Goal: Task Accomplishment & Management: Use online tool/utility

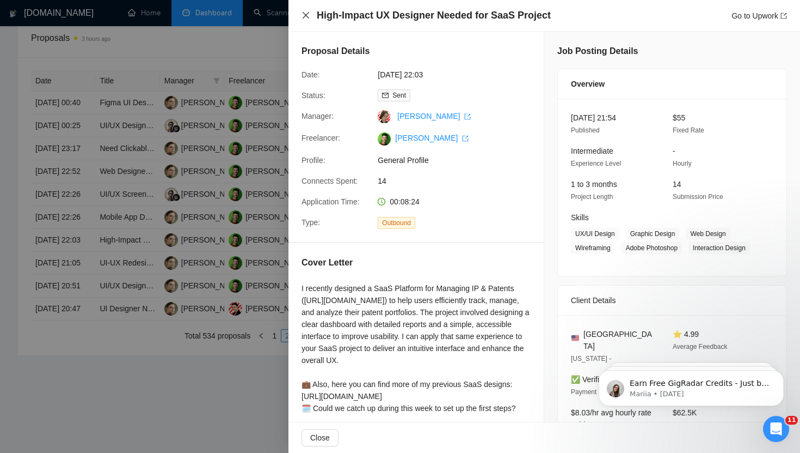
click at [306, 12] on icon "close" at bounding box center [306, 15] width 9 height 9
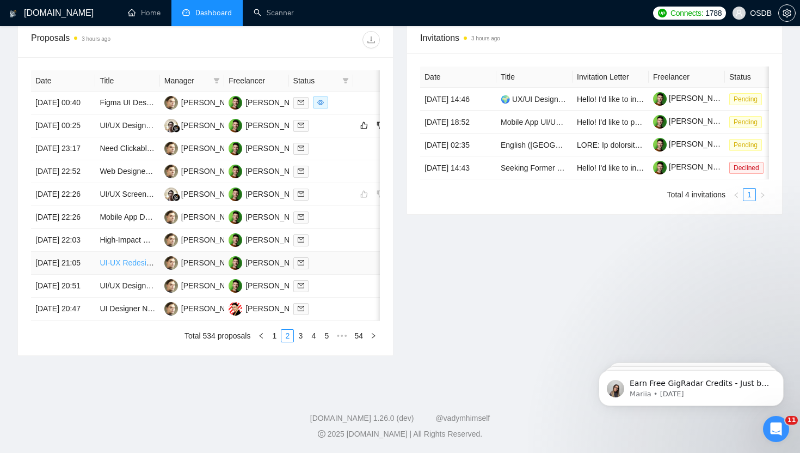
click at [122, 267] on link "UI-UX Redesign Help" at bounding box center [136, 262] width 73 height 9
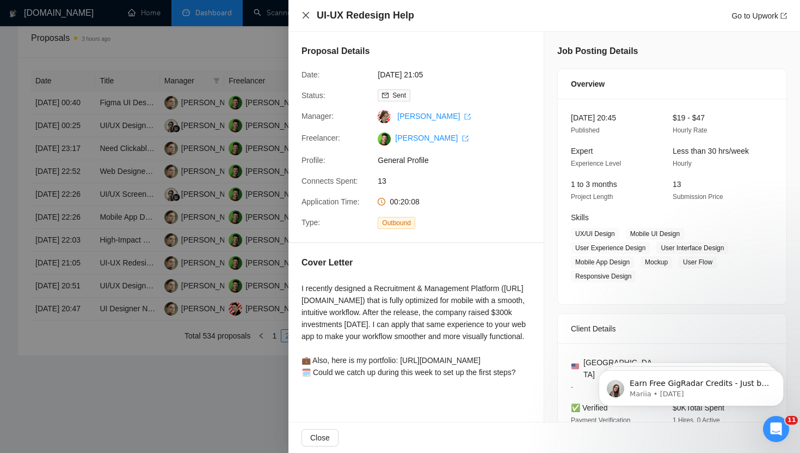
click at [303, 13] on icon "close" at bounding box center [306, 15] width 7 height 7
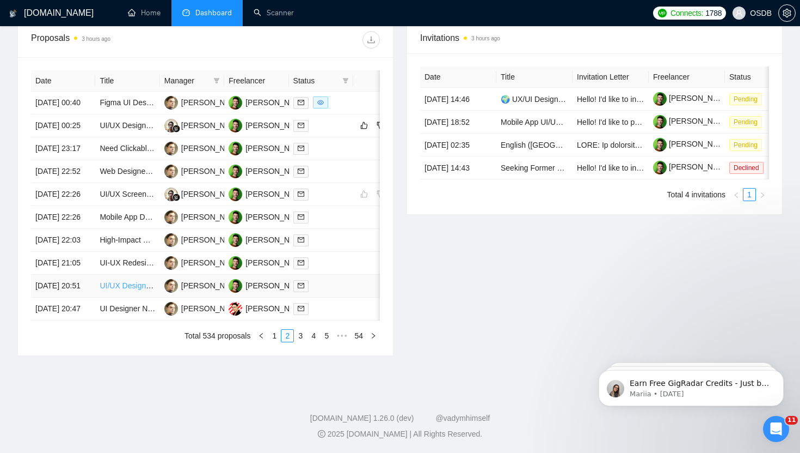
click at [129, 290] on link "UI/UX Designer Needed for Premium POS Ecosystem" at bounding box center [191, 285] width 183 height 9
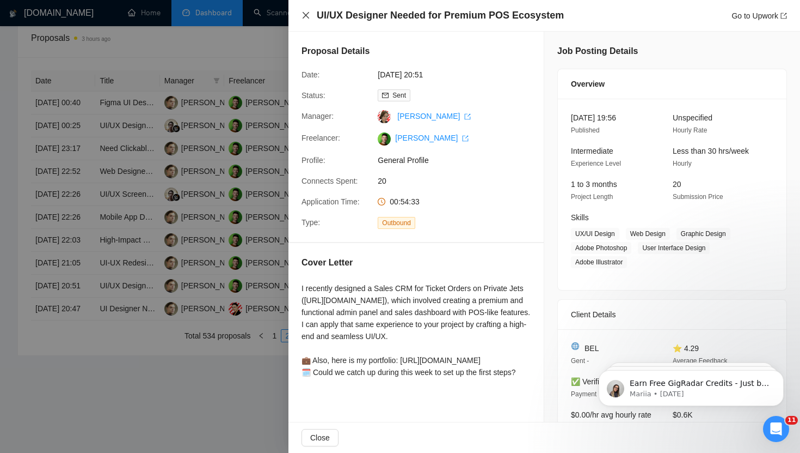
click at [308, 17] on icon "close" at bounding box center [306, 15] width 9 height 9
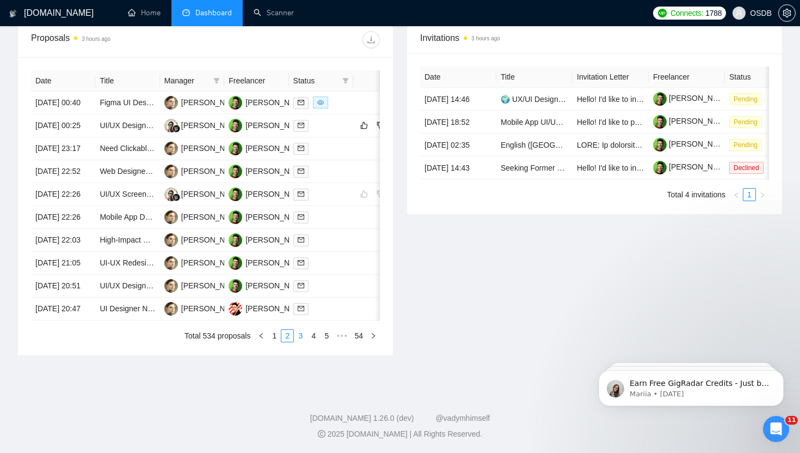
click at [300, 341] on link "3" at bounding box center [301, 335] width 12 height 12
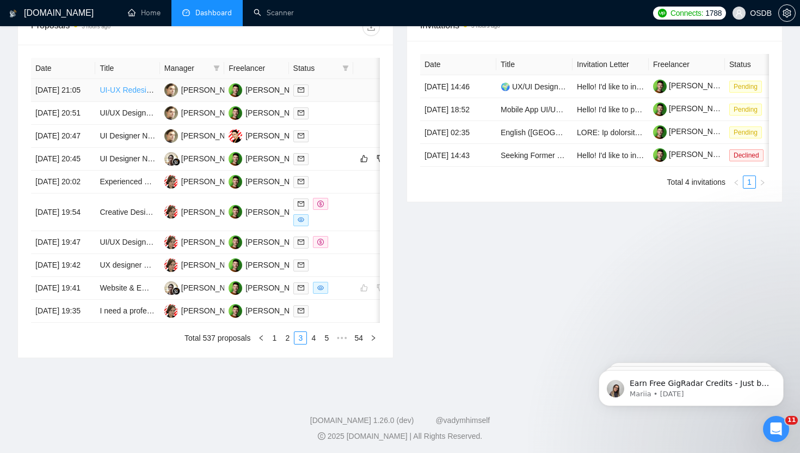
click at [132, 94] on link "UI-UX Redesign Help" at bounding box center [136, 89] width 73 height 9
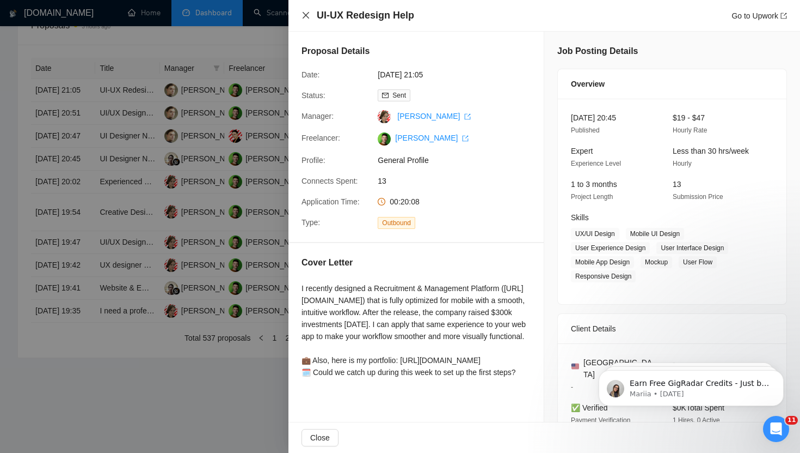
click at [304, 13] on icon "close" at bounding box center [306, 15] width 9 height 9
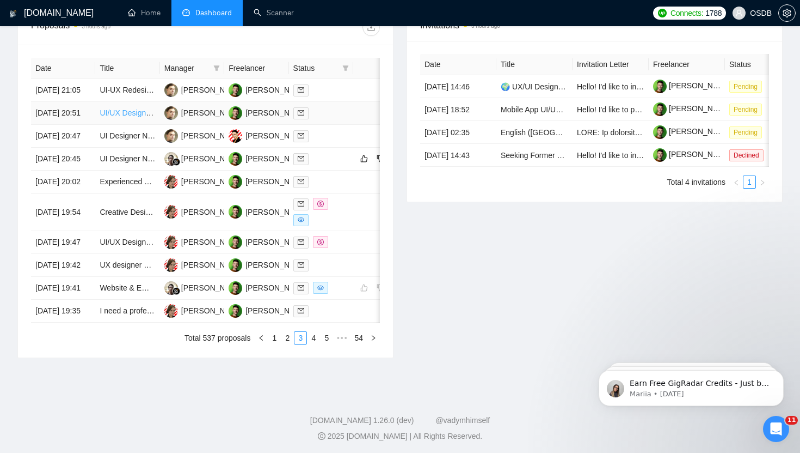
click at [123, 117] on link "UI/UX Designer Needed for Premium POS Ecosystem" at bounding box center [191, 112] width 183 height 9
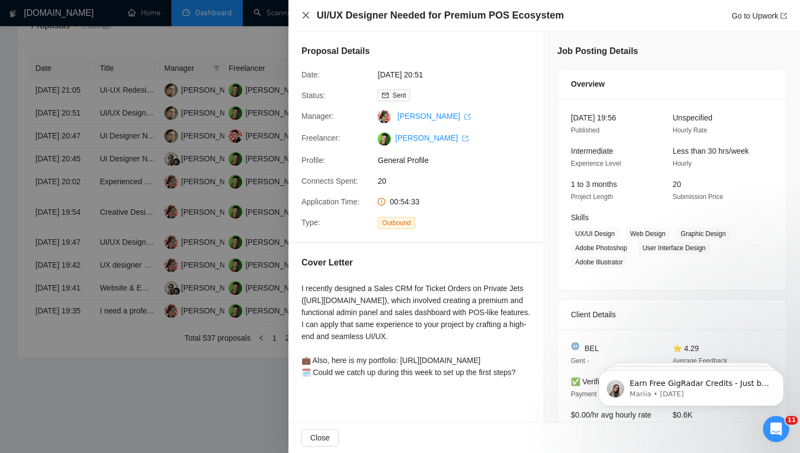
click at [304, 14] on icon "close" at bounding box center [306, 15] width 7 height 7
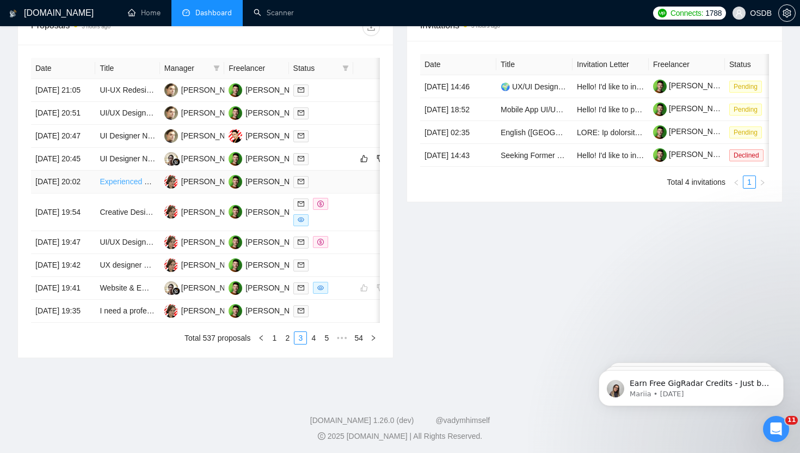
click at [133, 186] on link "Experienced UX Designer Needed for Website Redesign" at bounding box center [196, 181] width 192 height 9
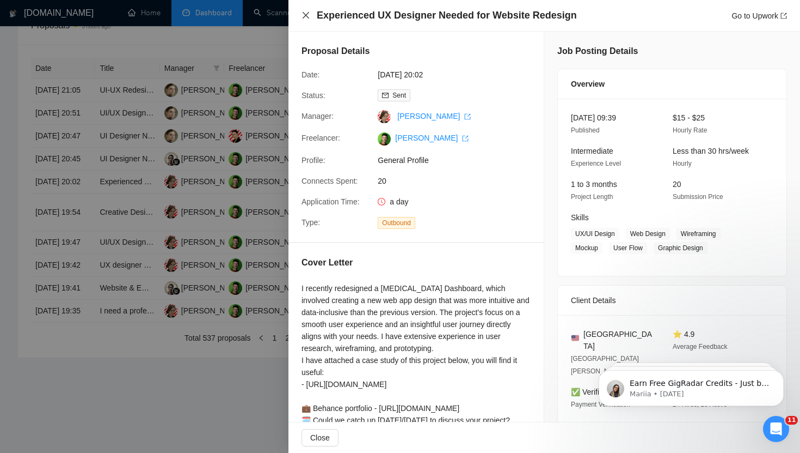
click at [305, 14] on icon "close" at bounding box center [306, 15] width 9 height 9
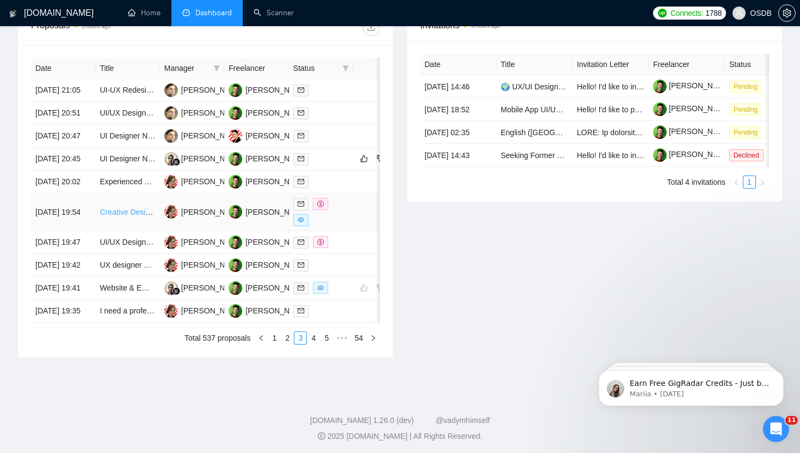
click at [126, 216] on link "Creative Designer" at bounding box center [130, 211] width 61 height 9
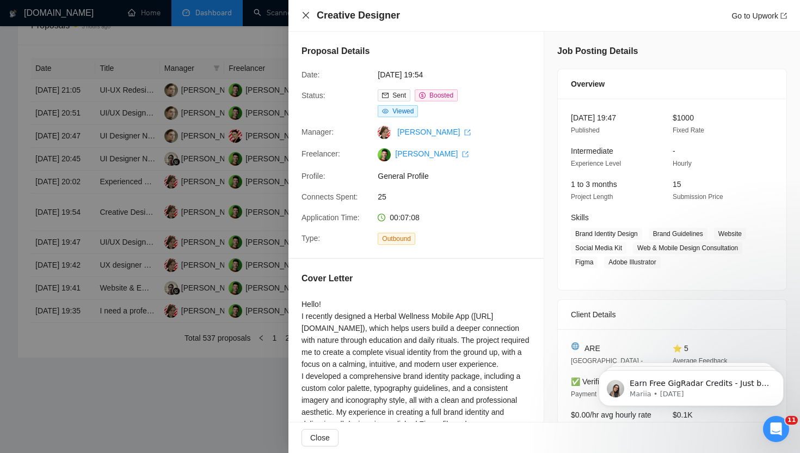
click at [305, 18] on icon "close" at bounding box center [306, 15] width 9 height 9
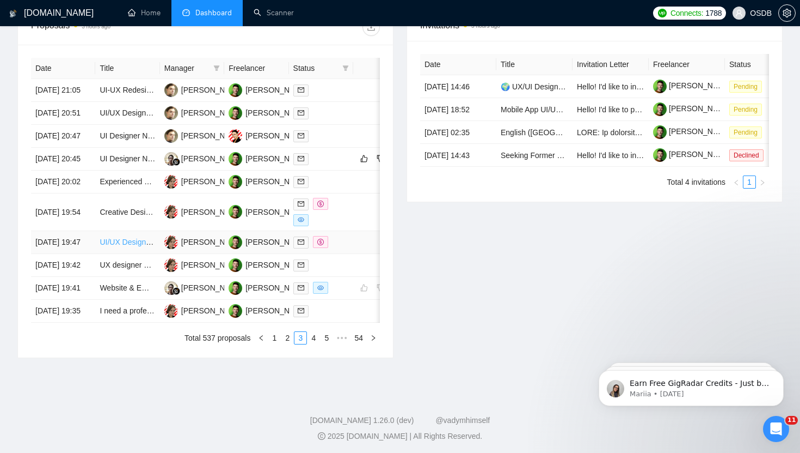
click at [119, 246] on link "UI/UX Designer Needed for Food Delivery Service" at bounding box center [184, 241] width 169 height 9
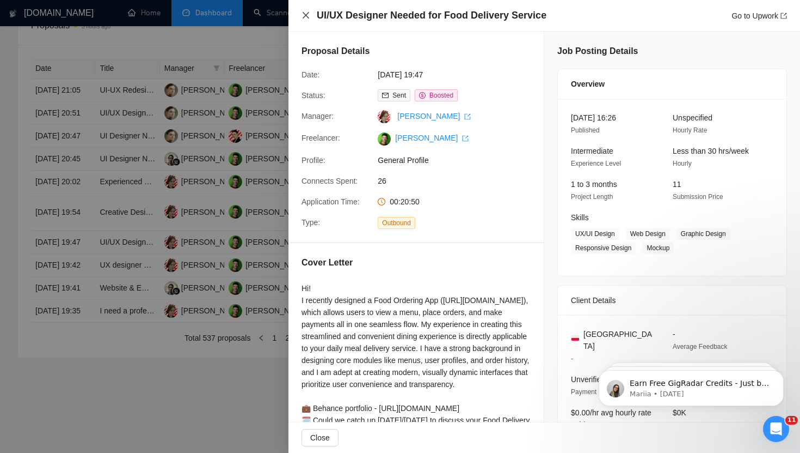
click at [304, 15] on icon "close" at bounding box center [306, 15] width 9 height 9
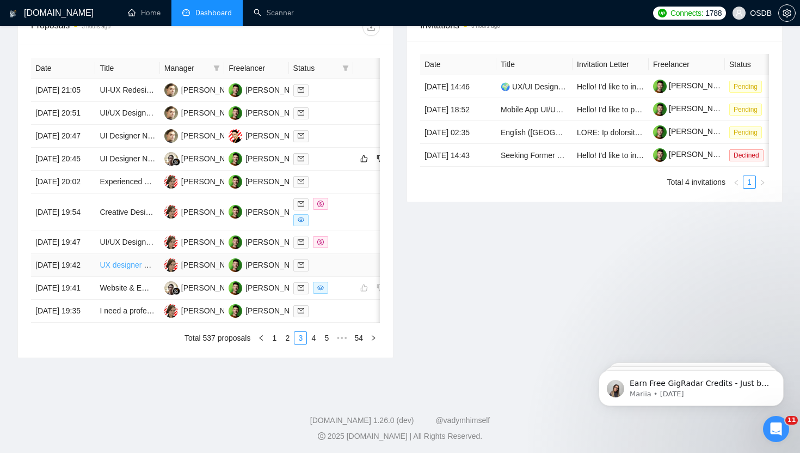
click at [142, 269] on link "UX designer needed" at bounding box center [135, 264] width 70 height 9
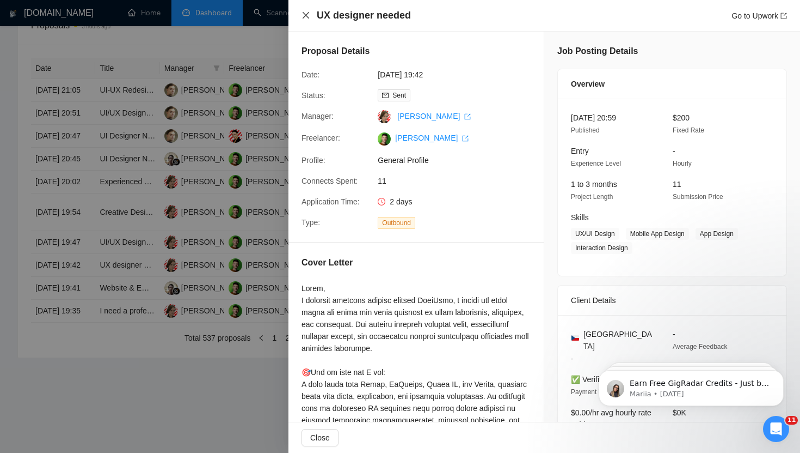
click at [308, 15] on icon "close" at bounding box center [306, 15] width 9 height 9
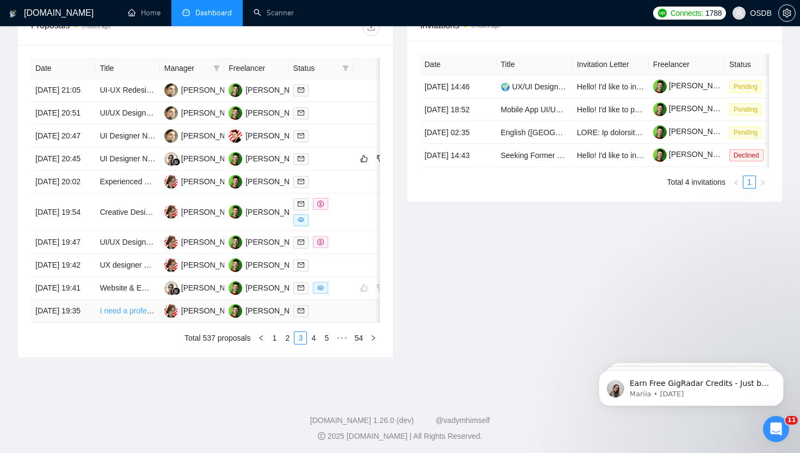
click at [109, 315] on link "I need a professional UI/UX designer to redesign the existing interfaces" at bounding box center [220, 310] width 240 height 9
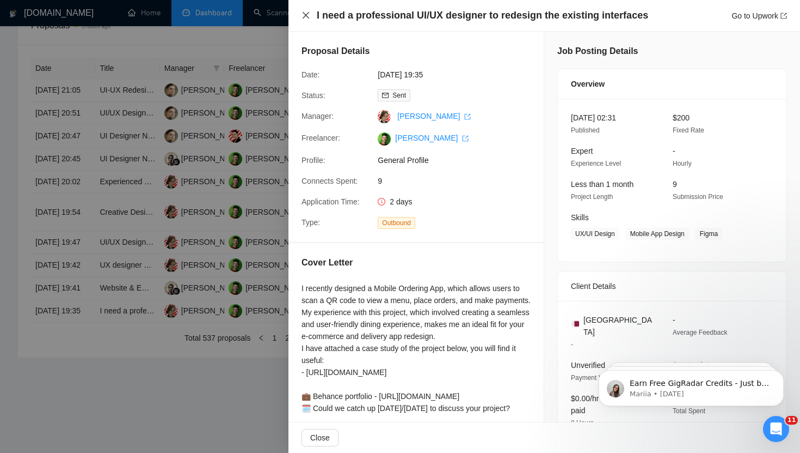
click at [308, 14] on icon "close" at bounding box center [306, 15] width 9 height 9
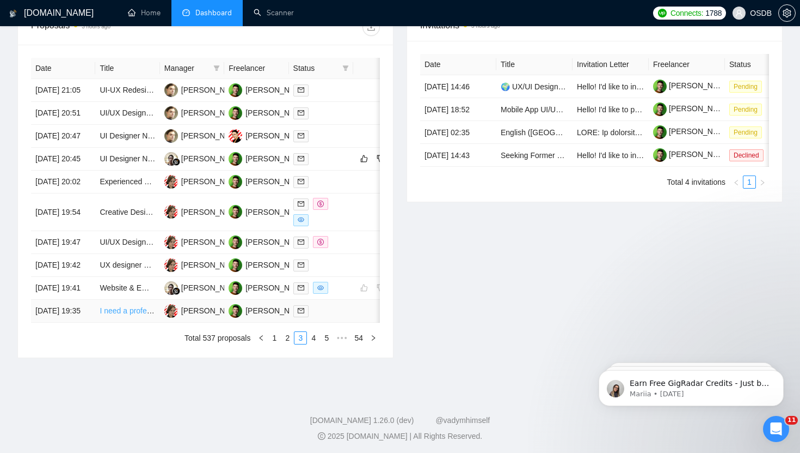
click at [127, 315] on link "I need a professional UI/UX designer to redesign the existing interfaces" at bounding box center [220, 310] width 240 height 9
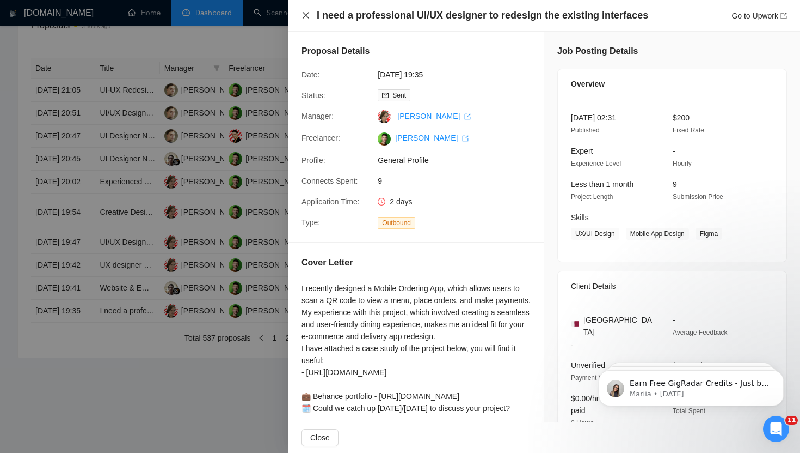
click at [306, 17] on icon "close" at bounding box center [306, 15] width 9 height 9
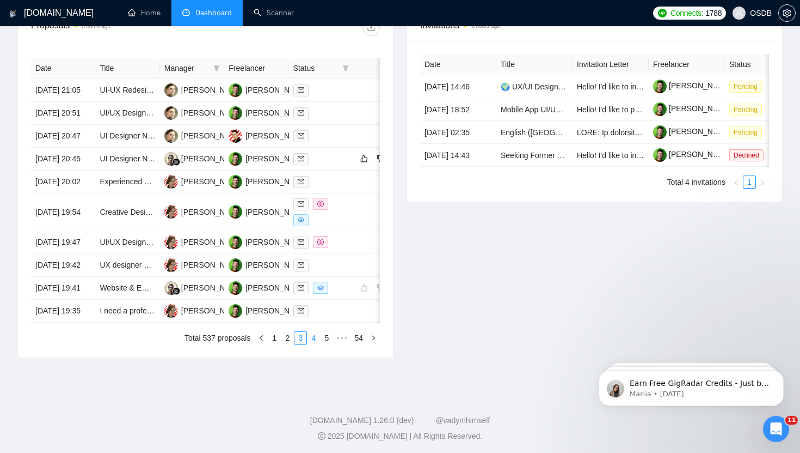
click at [312, 344] on link "4" at bounding box center [314, 338] width 12 height 12
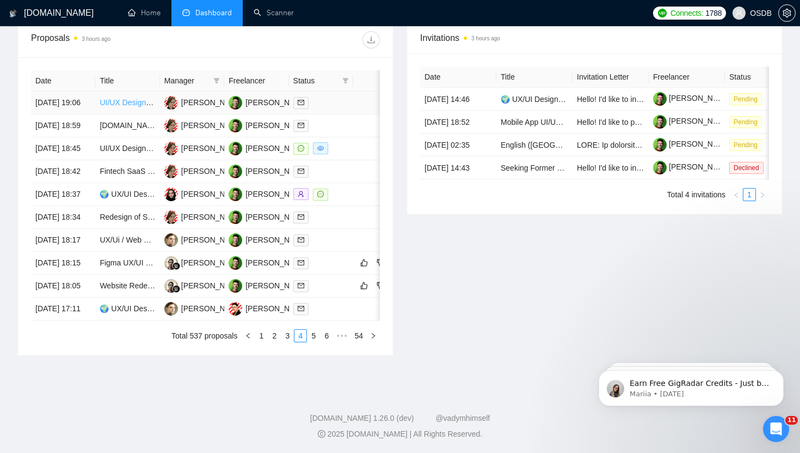
click at [130, 99] on link "UI/UX Designer Needed for Job Seeking Platform" at bounding box center [183, 102] width 167 height 9
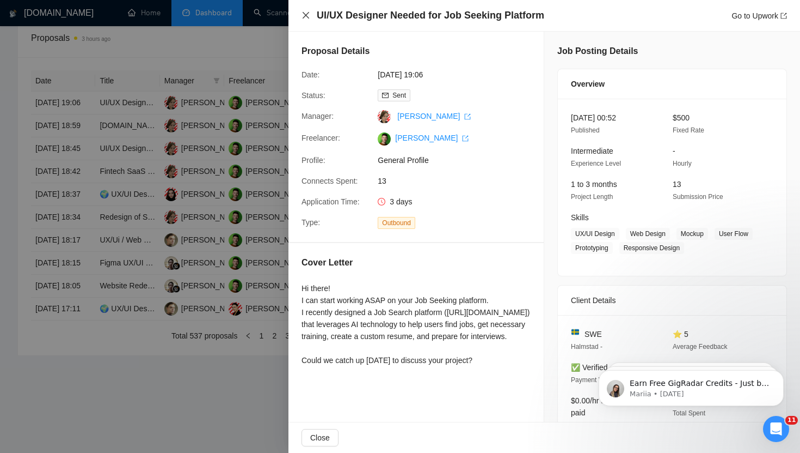
click at [305, 18] on icon "close" at bounding box center [306, 15] width 9 height 9
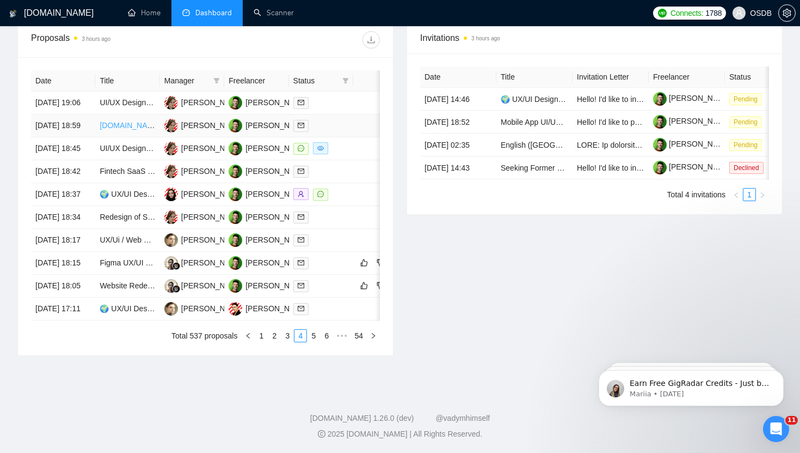
click at [127, 130] on link "[DOMAIN_NAME] Redesign" at bounding box center [147, 125] width 95 height 9
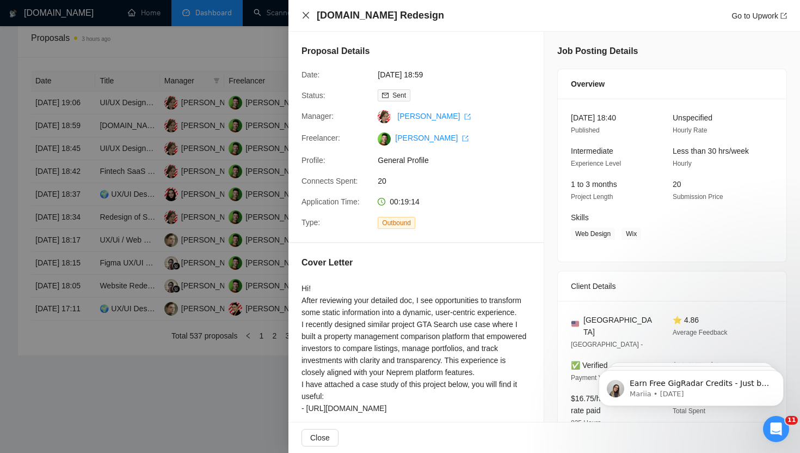
click at [304, 11] on icon "close" at bounding box center [306, 15] width 9 height 9
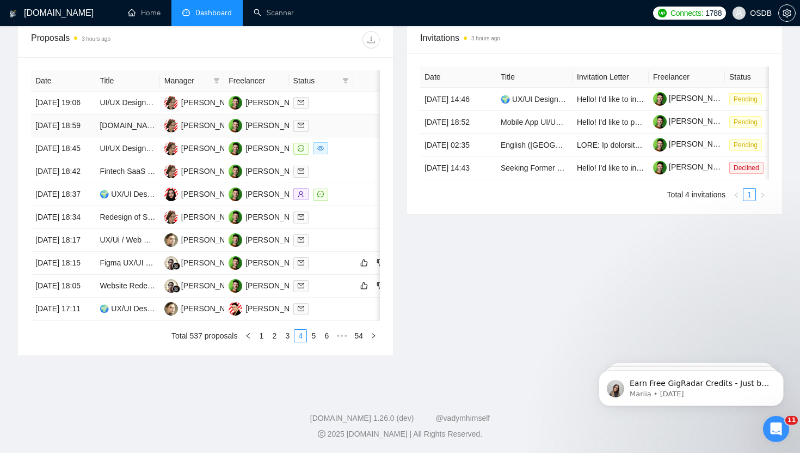
click at [80, 136] on td "[DATE] 18:59" at bounding box center [63, 125] width 64 height 23
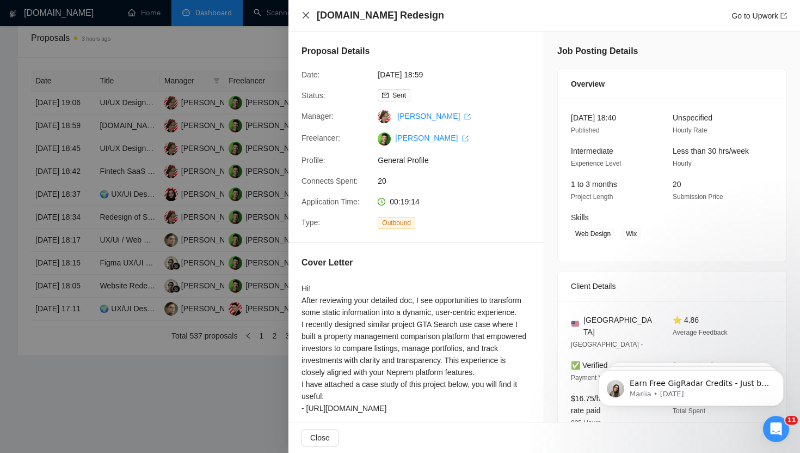
click at [302, 18] on icon "close" at bounding box center [306, 15] width 9 height 9
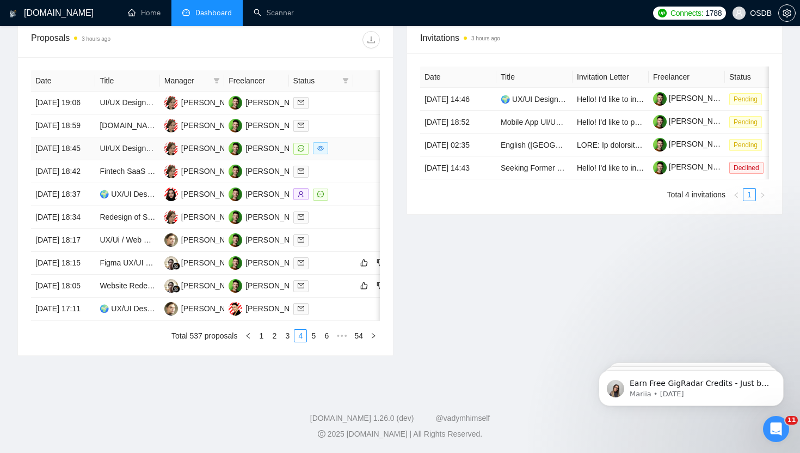
click at [83, 160] on td "[DATE] 18:45" at bounding box center [63, 148] width 64 height 23
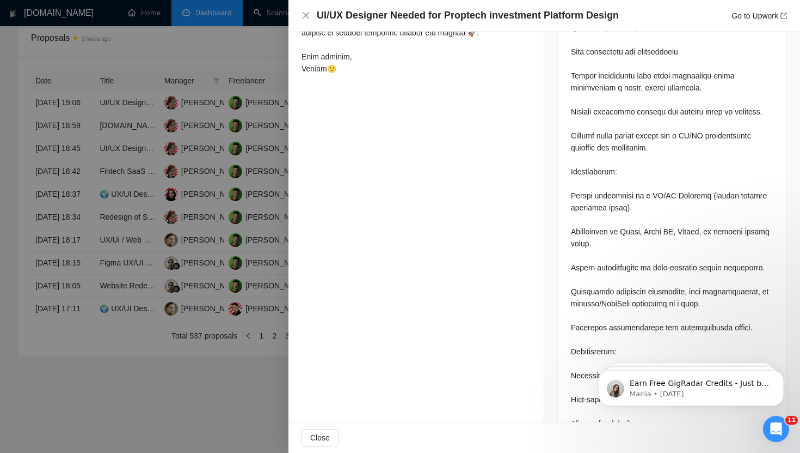
scroll to position [833, 0]
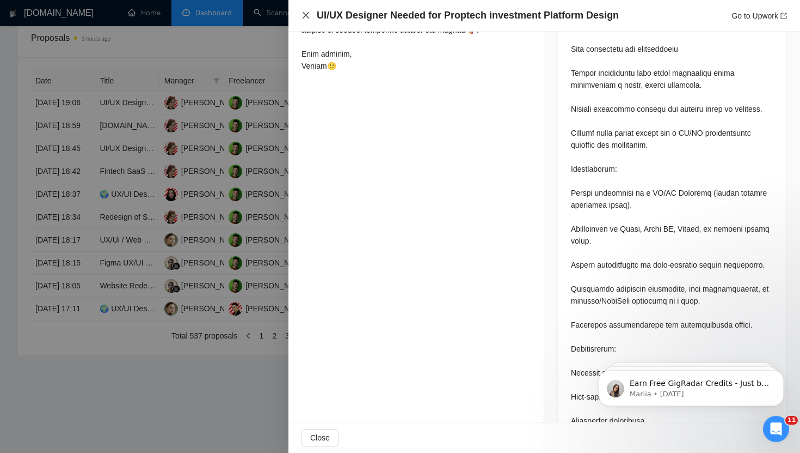
click at [308, 13] on icon "close" at bounding box center [306, 15] width 9 height 9
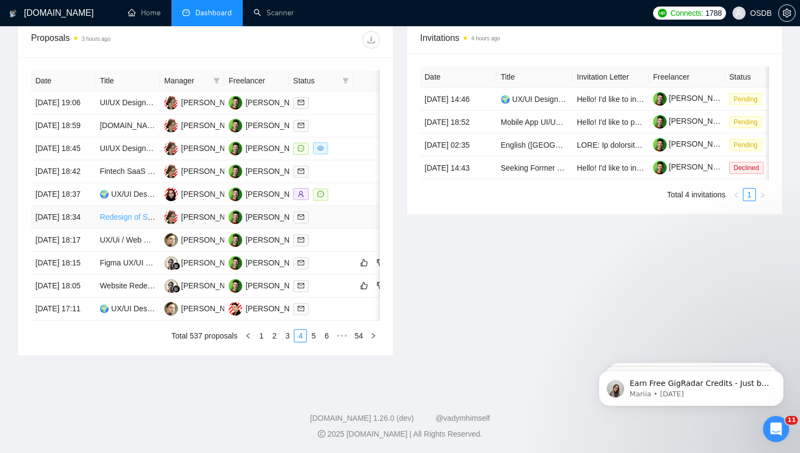
click at [119, 221] on link "Redesign of Sports Booking App Interface on Figma" at bounding box center [187, 216] width 175 height 9
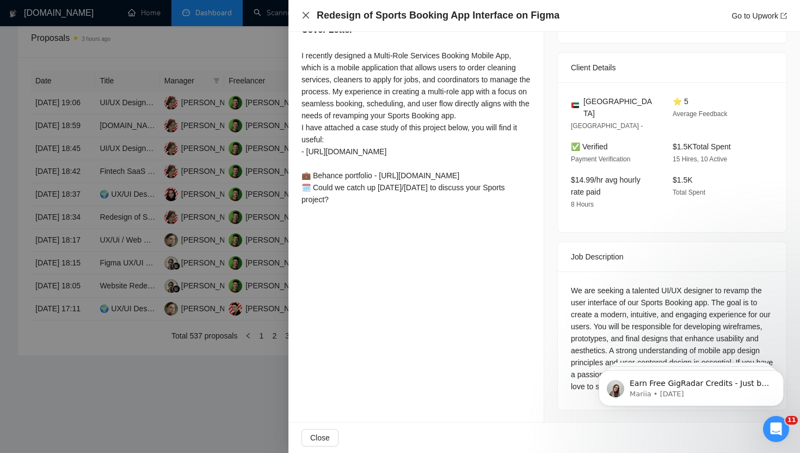
click at [304, 17] on icon "close" at bounding box center [306, 15] width 7 height 7
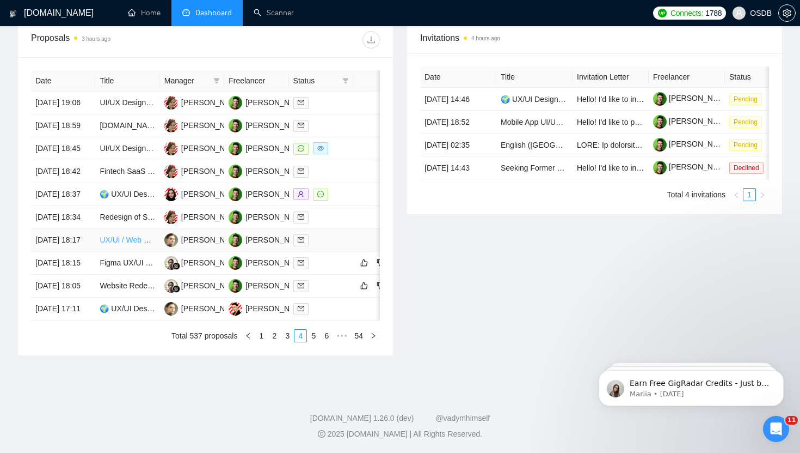
click at [120, 244] on link "UX/Ui / Web Design for Marketing Website, Member Login LMS (SCORM compliant) an…" at bounding box center [285, 239] width 371 height 9
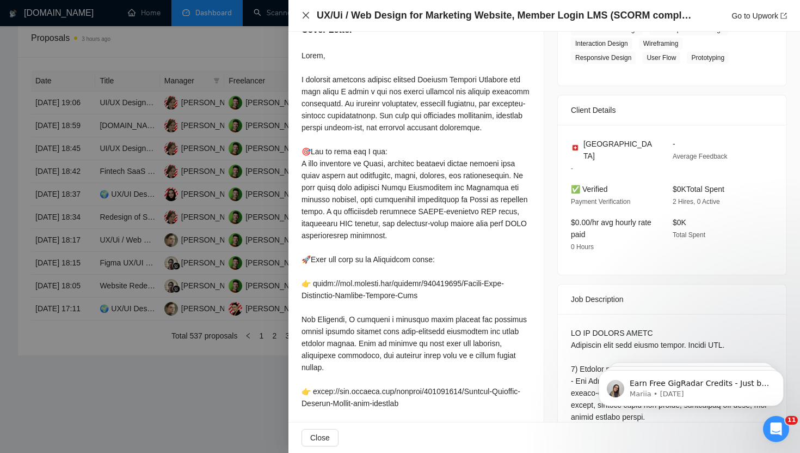
click at [305, 14] on icon "close" at bounding box center [306, 15] width 9 height 9
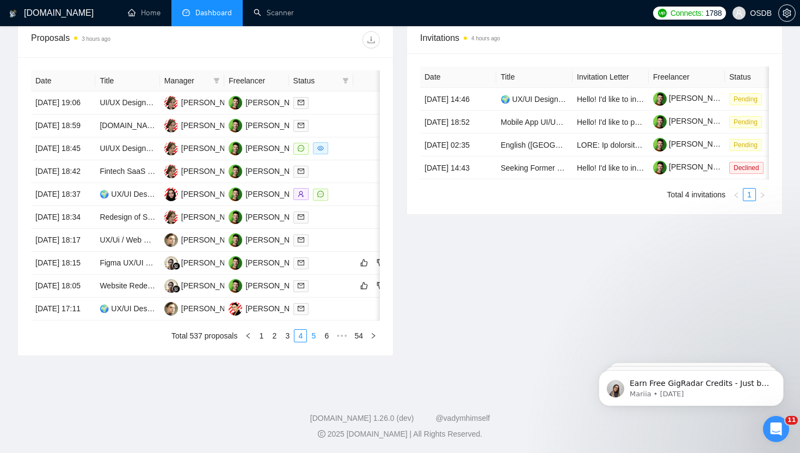
click at [313, 341] on link "5" at bounding box center [314, 335] width 12 height 12
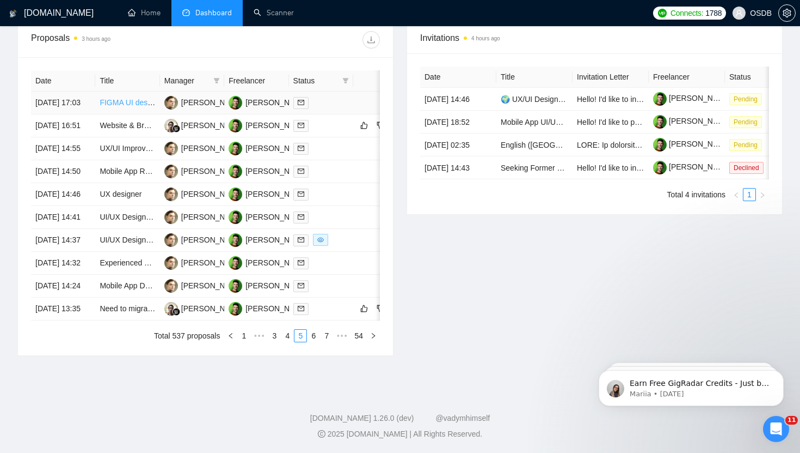
click at [108, 98] on link "FIGMA UI designer" at bounding box center [132, 102] width 65 height 9
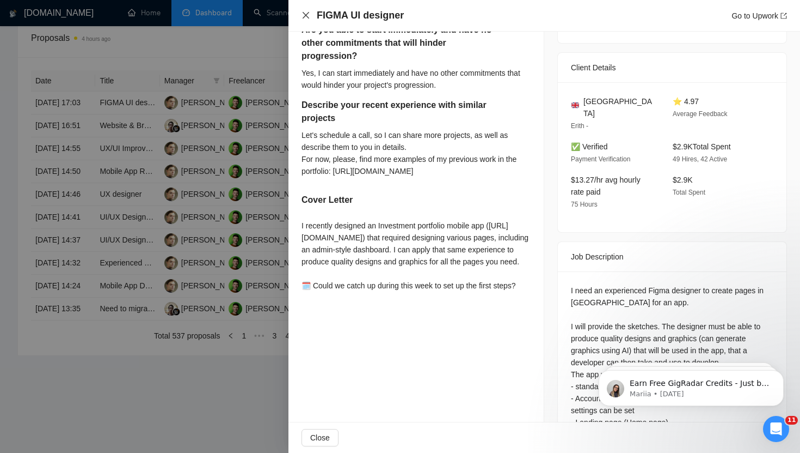
click at [305, 18] on icon "close" at bounding box center [306, 15] width 9 height 9
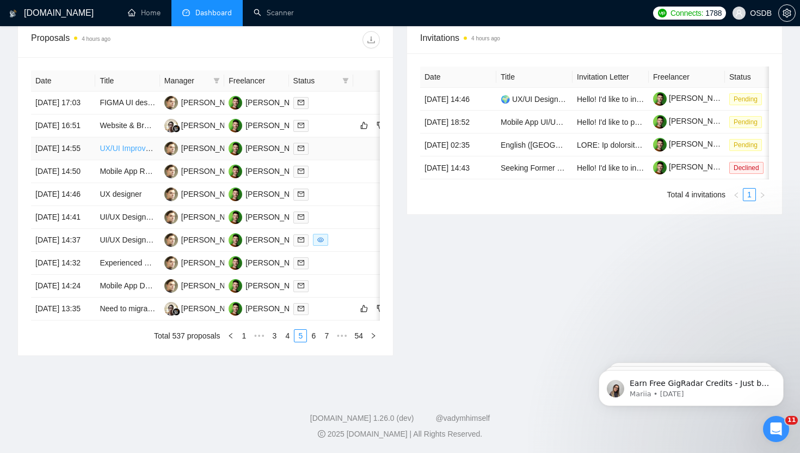
click at [124, 152] on link "UX/UI Improvement & Lean Technical Guidance for MVP App" at bounding box center [203, 148] width 206 height 9
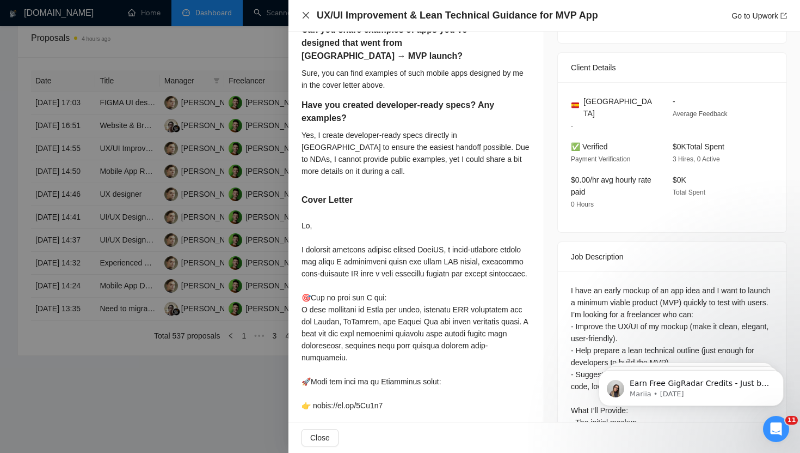
click at [305, 14] on icon "close" at bounding box center [306, 15] width 7 height 7
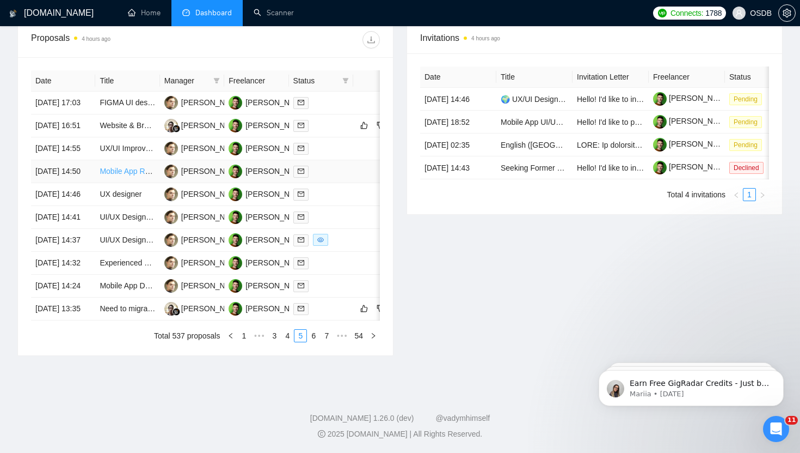
click at [120, 175] on link "Mobile App Re-Design For Fitness App" at bounding box center [165, 171] width 131 height 9
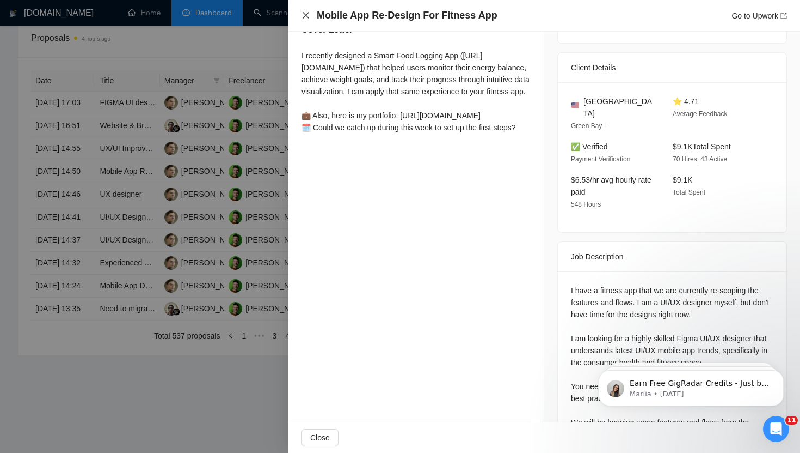
click at [307, 17] on icon "close" at bounding box center [306, 15] width 7 height 7
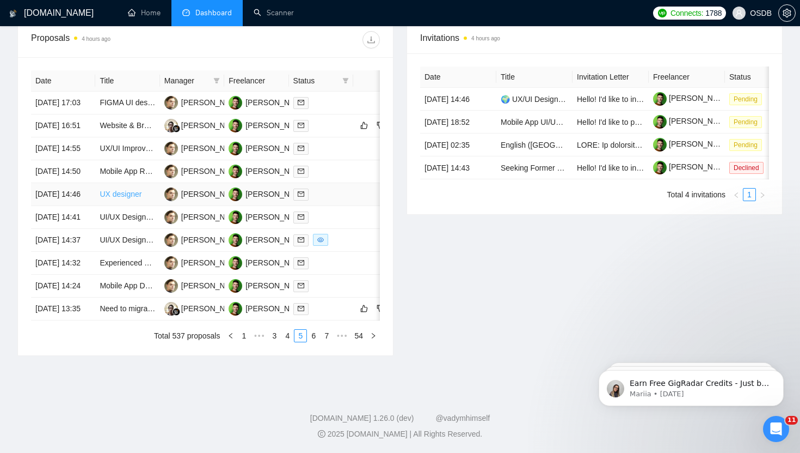
click at [128, 198] on link "UX designer" at bounding box center [121, 193] width 42 height 9
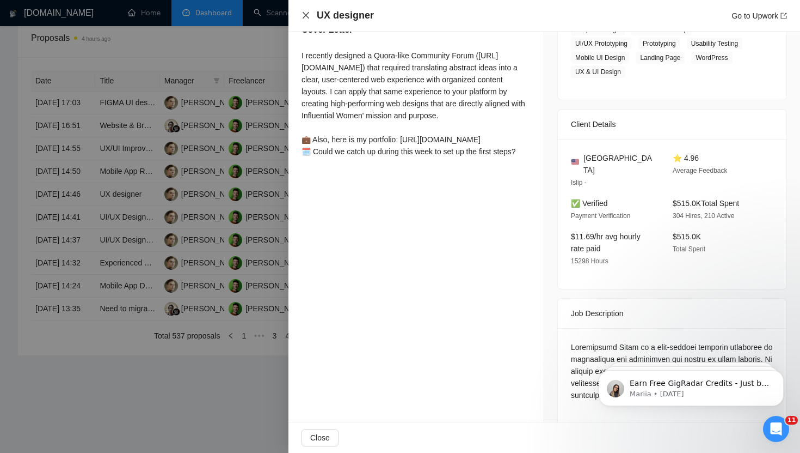
click at [304, 14] on icon "close" at bounding box center [306, 15] width 7 height 7
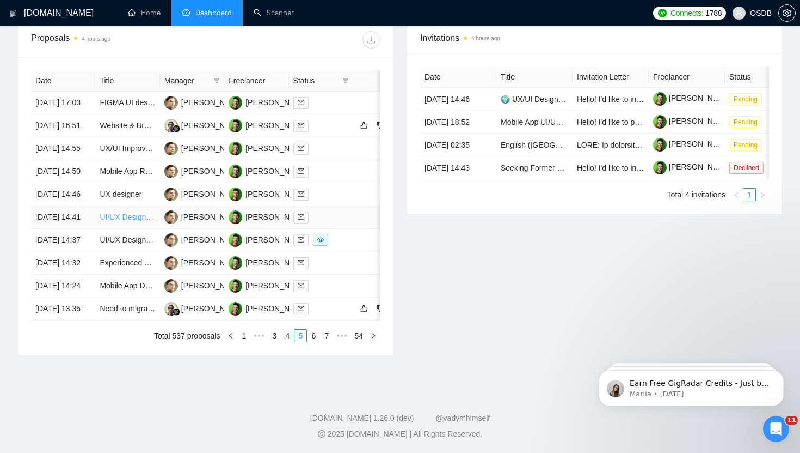
click at [120, 221] on link "UI/UX Designer Figma Expert" at bounding box center [150, 216] width 100 height 9
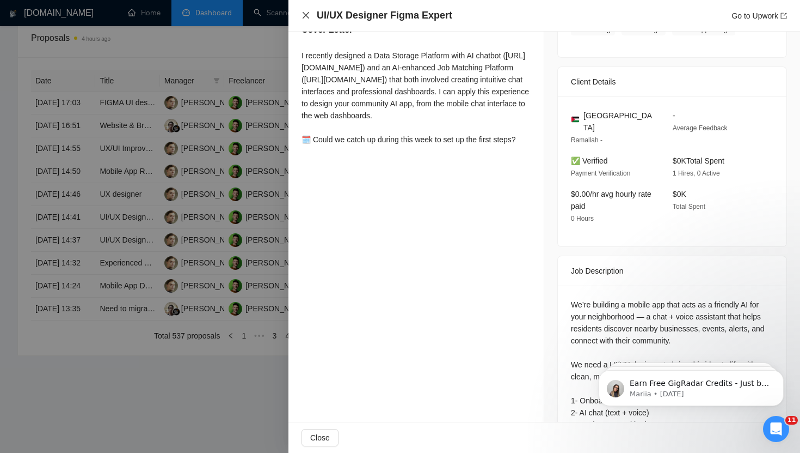
click at [307, 14] on icon "close" at bounding box center [306, 15] width 9 height 9
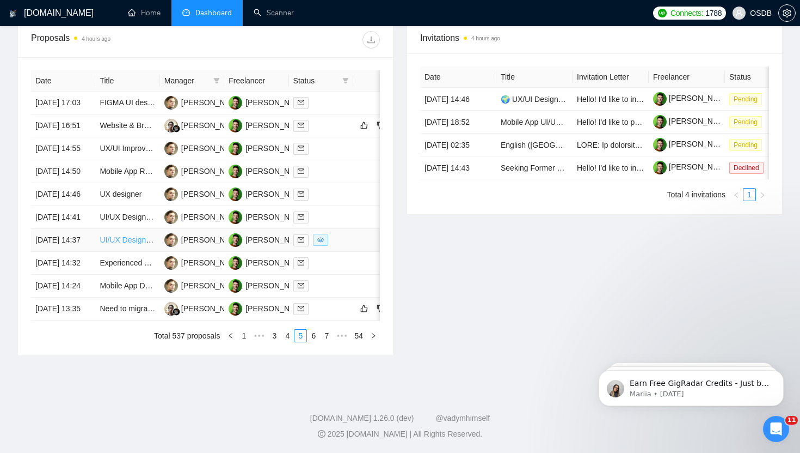
click at [127, 244] on link "UI/UX Designer for Gamified Mobile App MVP (Habit-Tracking / Learning Style)" at bounding box center [233, 239] width 266 height 9
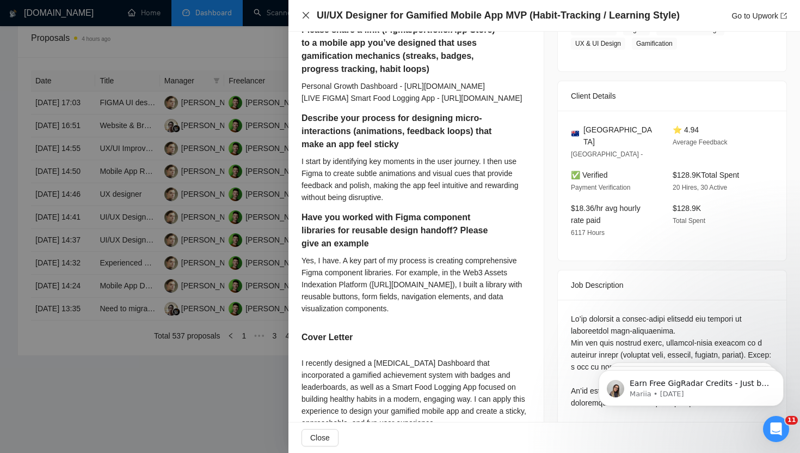
click at [304, 14] on icon "close" at bounding box center [306, 15] width 9 height 9
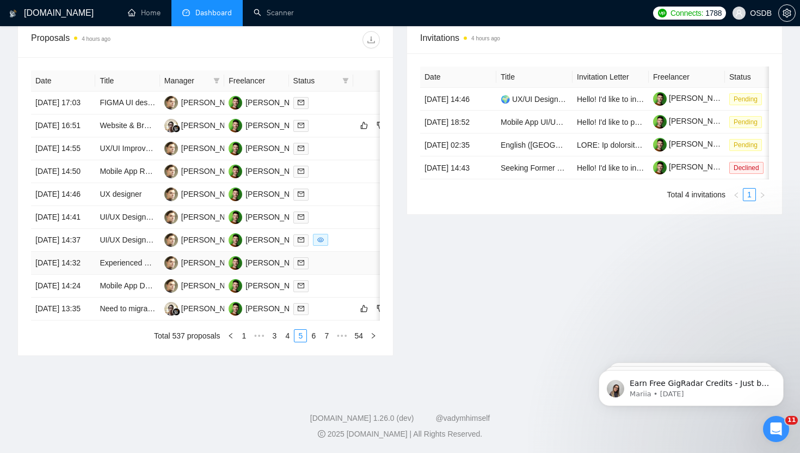
click at [128, 274] on td "Experienced UX Designer Needed for SaaS Product Redesign" at bounding box center [127, 263] width 64 height 23
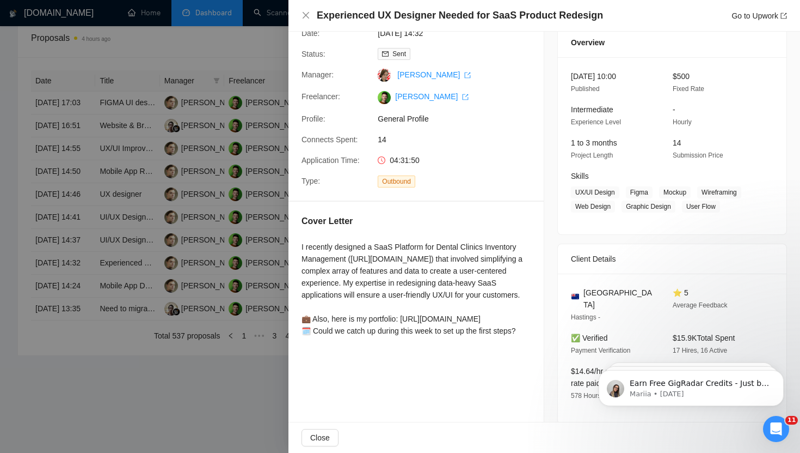
scroll to position [42, 0]
click at [307, 14] on icon "close" at bounding box center [306, 15] width 9 height 9
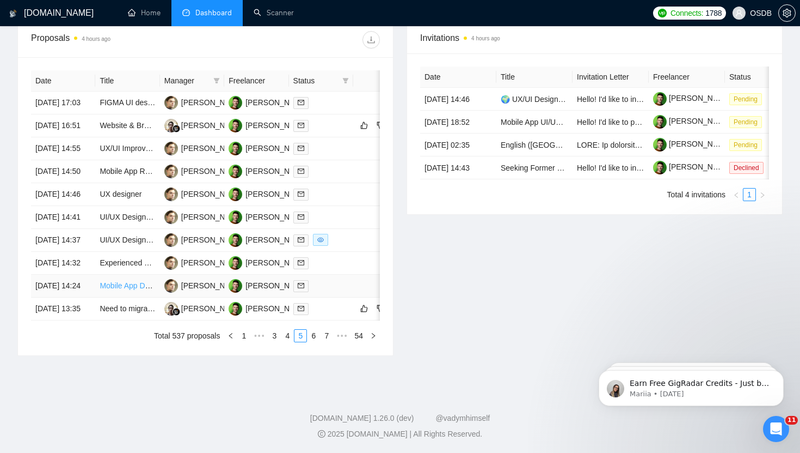
click at [127, 290] on link "Mobile App Design and Wireframe Creation" at bounding box center [173, 285] width 146 height 9
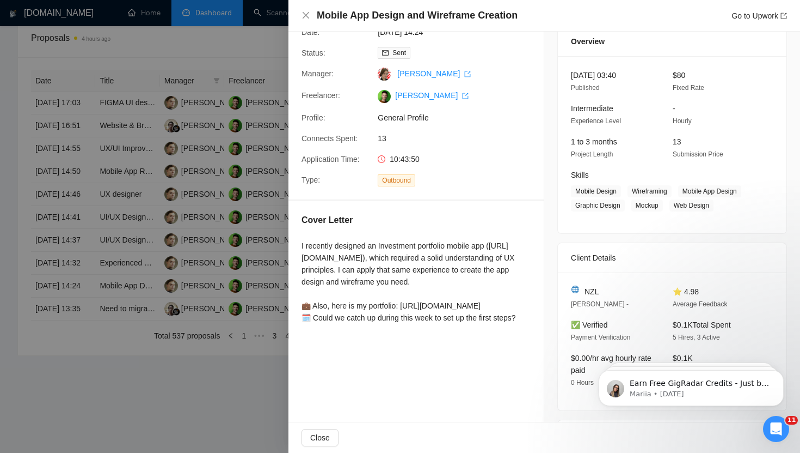
click at [307, 21] on div "Mobile App Design and Wireframe Creation Go to Upwork" at bounding box center [545, 16] width 486 height 14
click at [307, 15] on icon "close" at bounding box center [306, 15] width 9 height 9
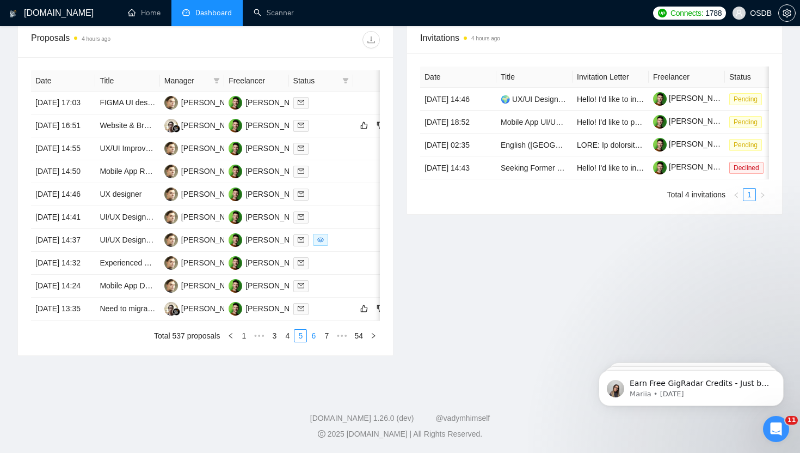
click at [311, 341] on link "6" at bounding box center [314, 335] width 12 height 12
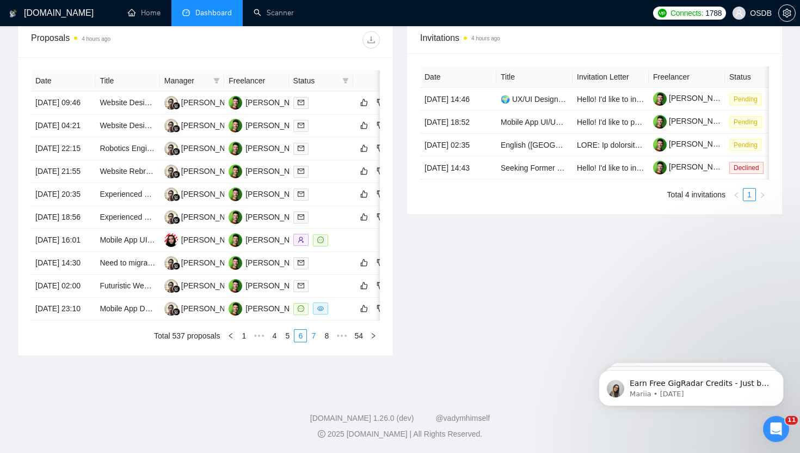
click at [314, 341] on link "7" at bounding box center [314, 335] width 12 height 12
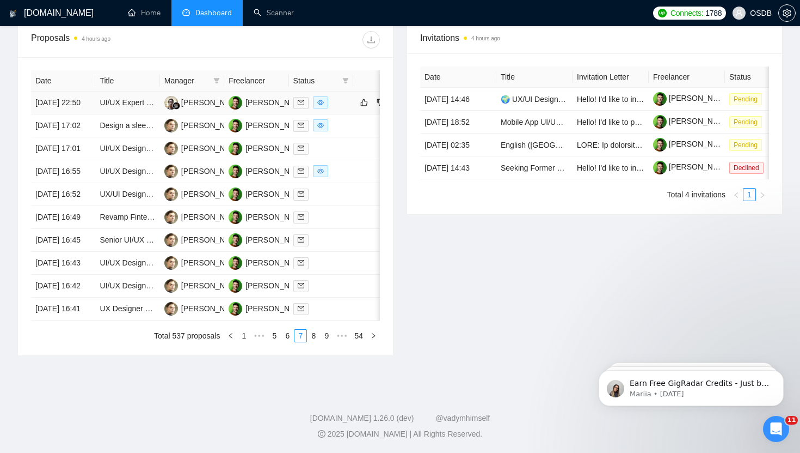
click at [73, 100] on td "[DATE] 22:50" at bounding box center [63, 102] width 64 height 23
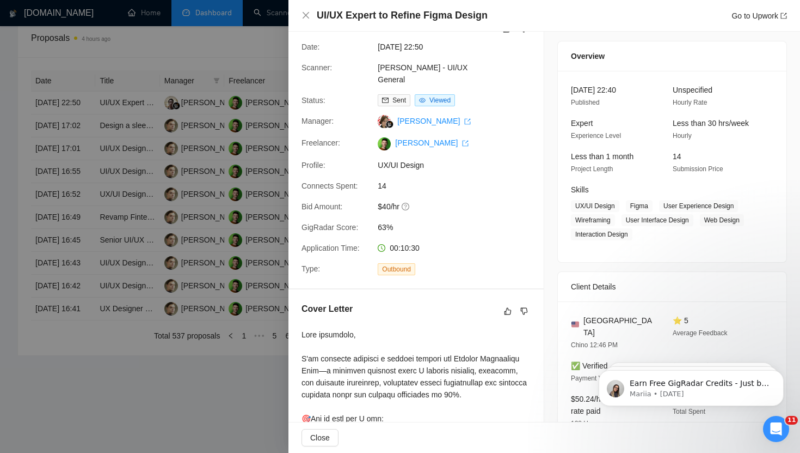
scroll to position [0, 0]
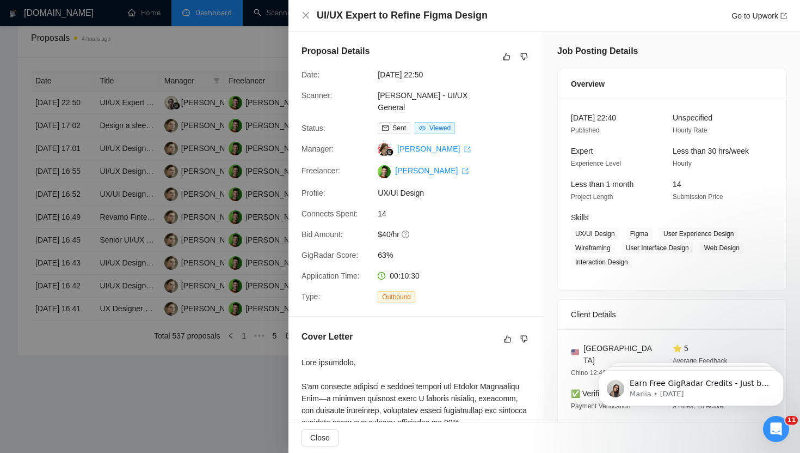
click at [310, 13] on div "UI/UX Expert to Refine Figma Design Go to Upwork" at bounding box center [545, 16] width 486 height 14
click at [309, 13] on icon "close" at bounding box center [306, 15] width 7 height 7
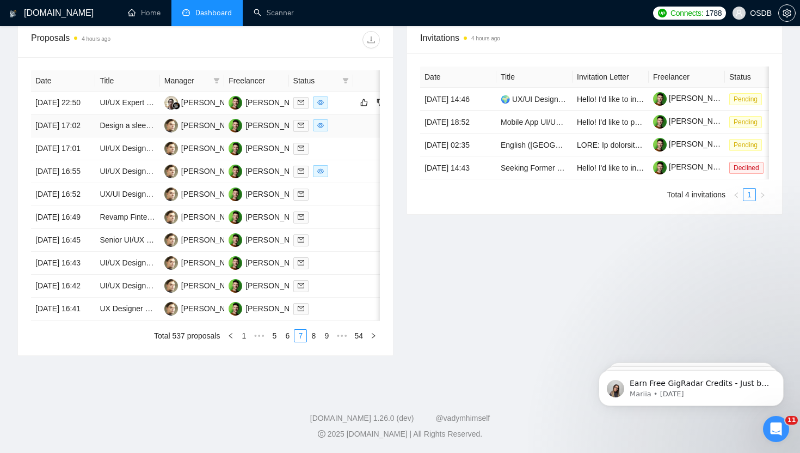
click at [81, 137] on td "[DATE] 17:02" at bounding box center [63, 125] width 64 height 23
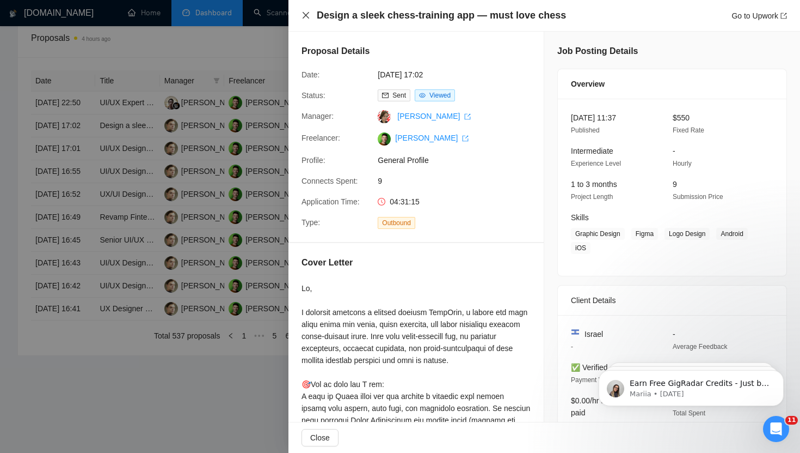
click at [305, 14] on icon "close" at bounding box center [306, 15] width 9 height 9
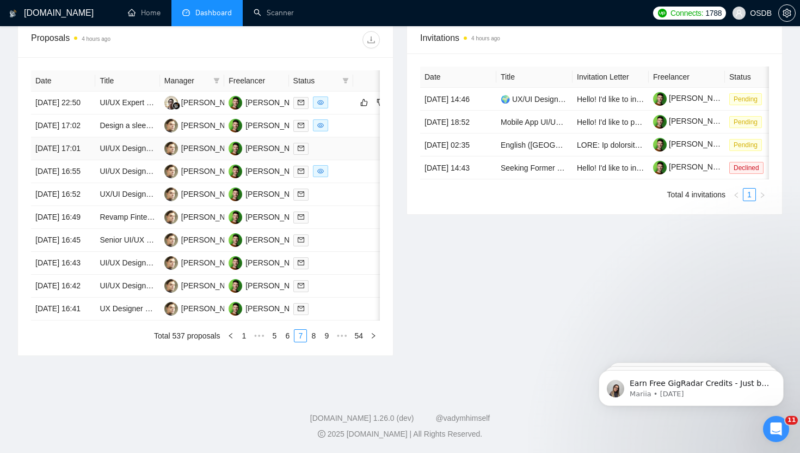
click at [78, 160] on td "[DATE] 17:01" at bounding box center [63, 148] width 64 height 23
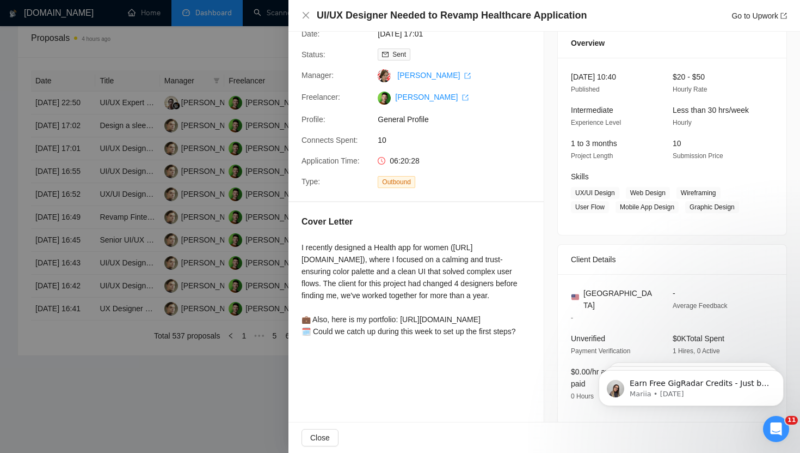
scroll to position [38, 0]
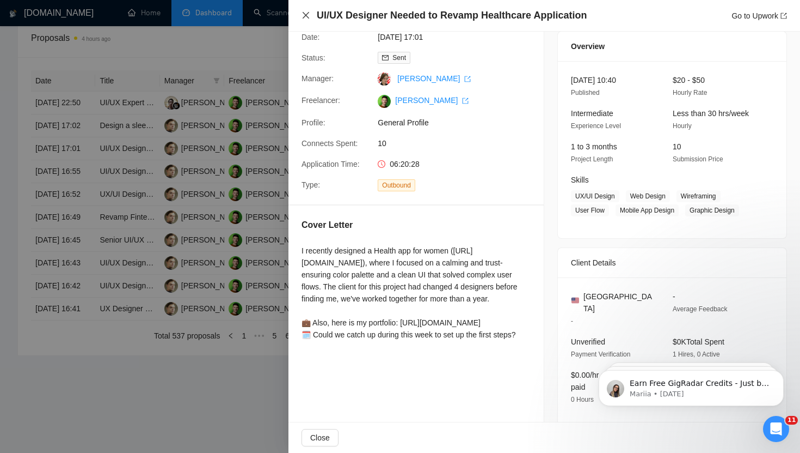
click at [309, 19] on icon "close" at bounding box center [306, 15] width 9 height 9
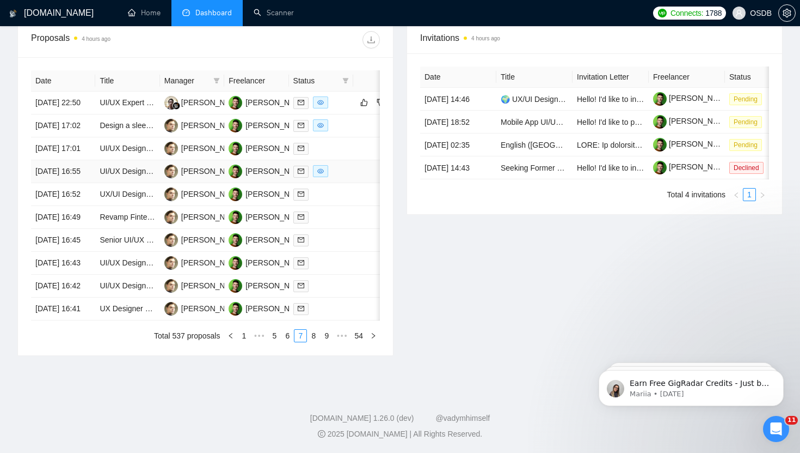
click at [81, 183] on td "[DATE] 16:55" at bounding box center [63, 171] width 64 height 23
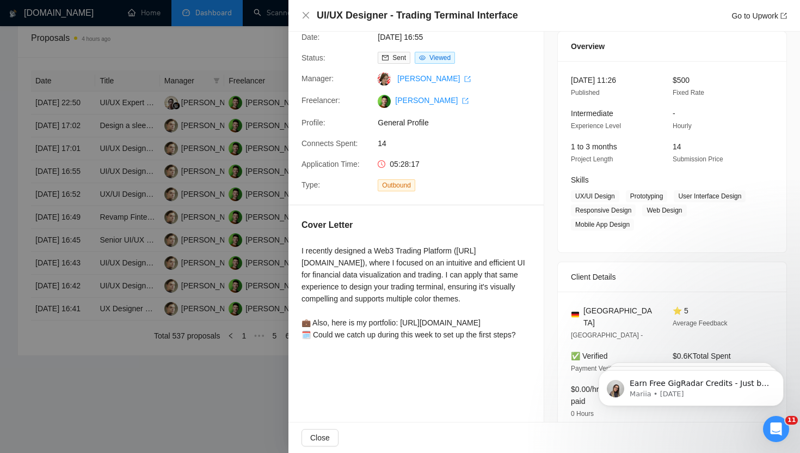
click at [306, 21] on div "UI/UX Designer - Trading Terminal Interface Go to Upwork" at bounding box center [545, 16] width 486 height 14
click at [305, 15] on icon "close" at bounding box center [306, 15] width 9 height 9
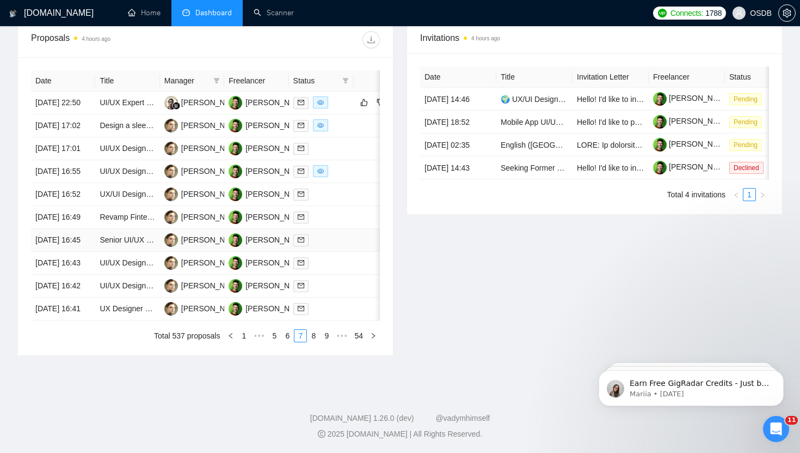
click at [79, 252] on td "[DATE] 16:45" at bounding box center [63, 240] width 64 height 23
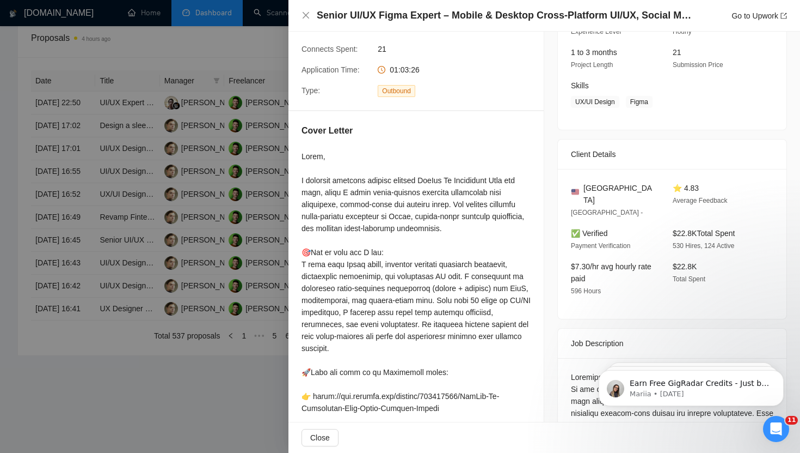
scroll to position [133, 0]
click at [309, 15] on icon "close" at bounding box center [306, 15] width 9 height 9
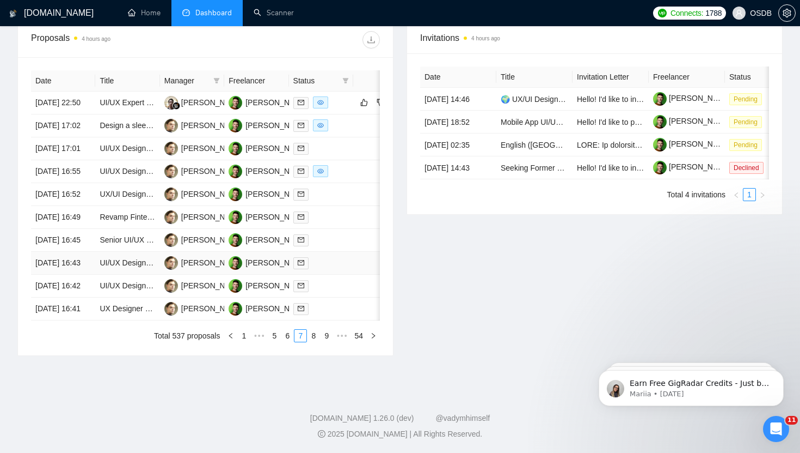
click at [73, 274] on td "[DATE] 16:43" at bounding box center [63, 263] width 64 height 23
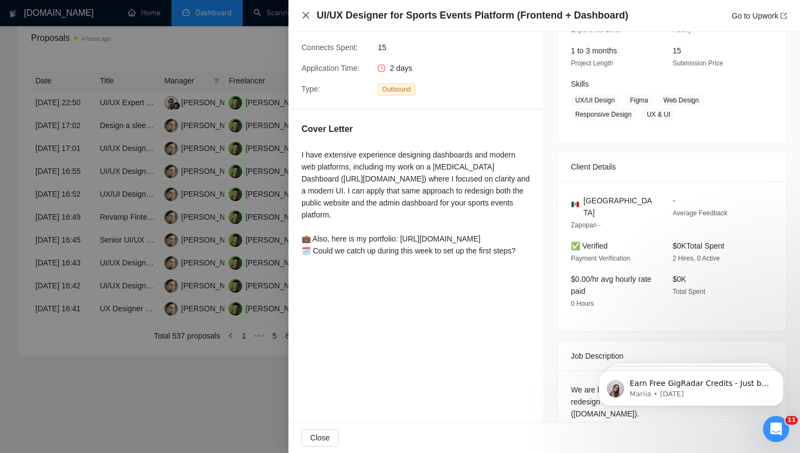
click at [304, 13] on icon "close" at bounding box center [306, 15] width 7 height 7
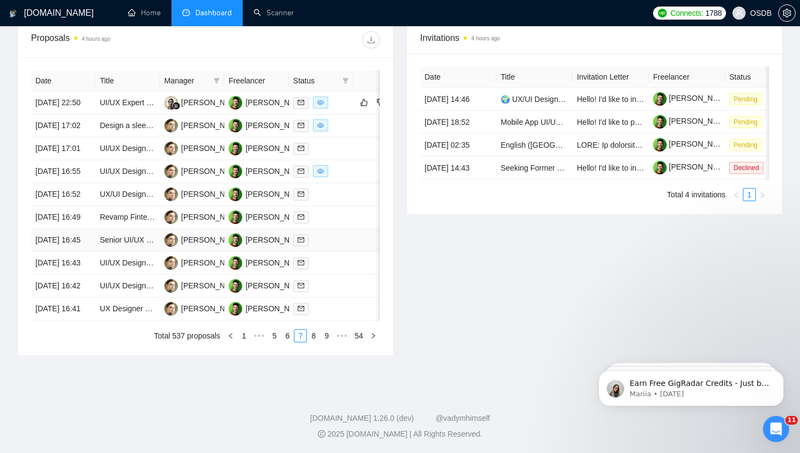
click at [87, 252] on td "[DATE] 16:45" at bounding box center [63, 240] width 64 height 23
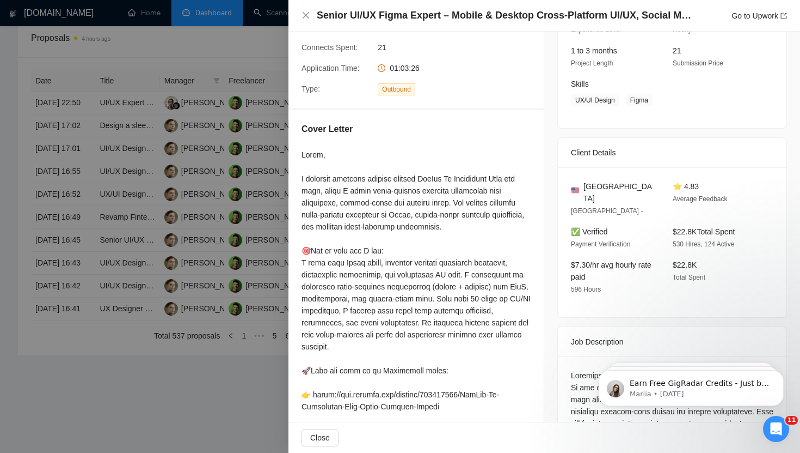
click at [307, 14] on icon "close" at bounding box center [306, 15] width 9 height 9
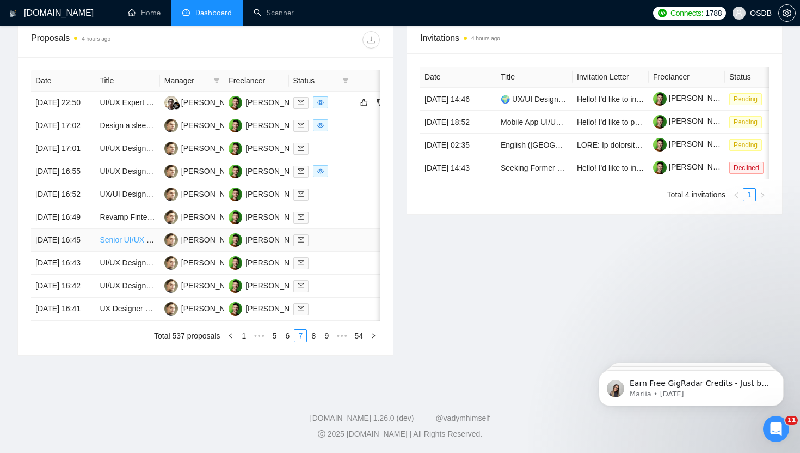
click at [142, 244] on link "Senior UI/UX Figma Expert – Mobile & Desktop Cross-Platform UI/UX, Social Media…" at bounding box center [268, 239] width 337 height 9
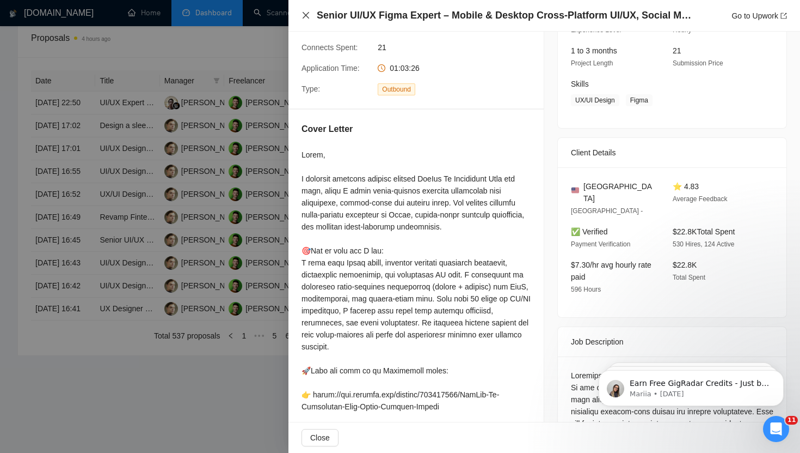
click at [302, 11] on icon "close" at bounding box center [306, 15] width 9 height 9
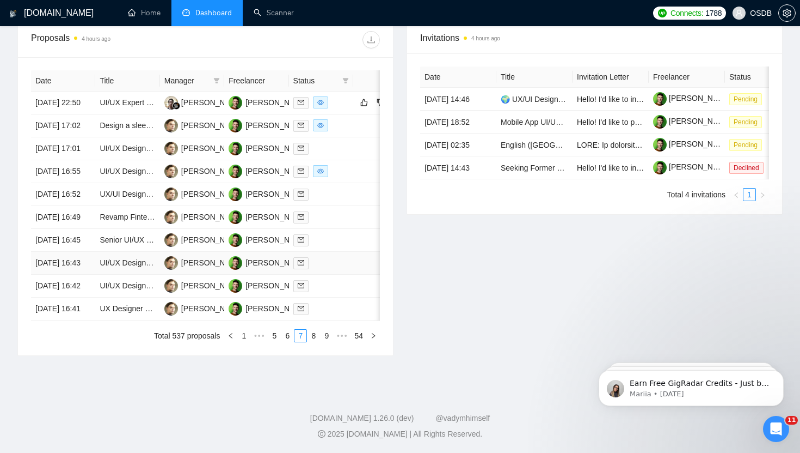
click at [81, 274] on td "[DATE] 16:43" at bounding box center [63, 263] width 64 height 23
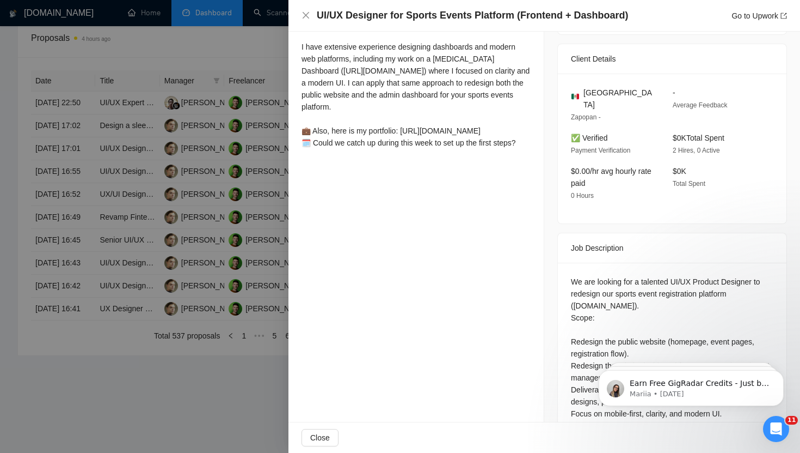
scroll to position [242, 0]
click at [307, 11] on icon "close" at bounding box center [306, 15] width 9 height 9
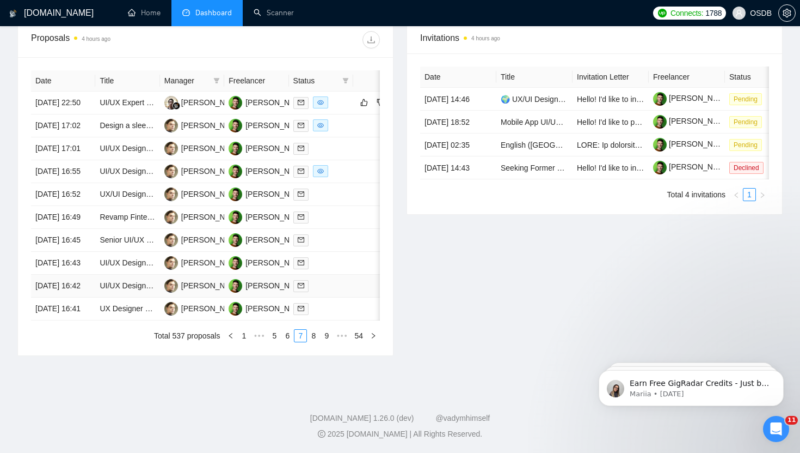
click at [77, 297] on td "[DATE] 16:42" at bounding box center [63, 285] width 64 height 23
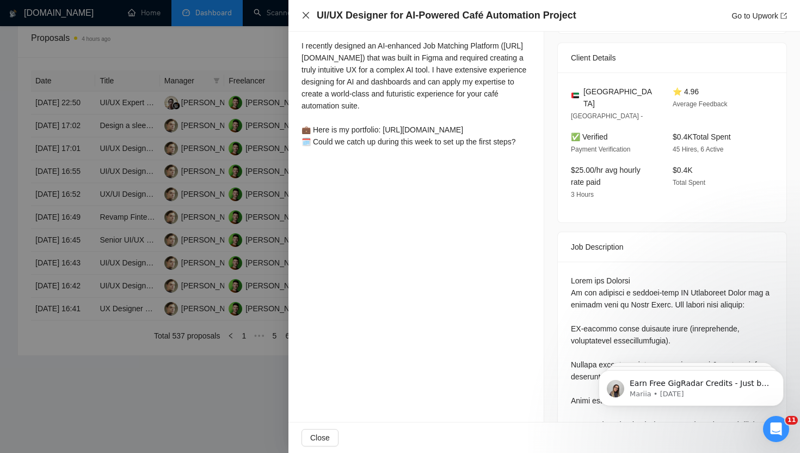
click at [308, 17] on icon "close" at bounding box center [306, 15] width 9 height 9
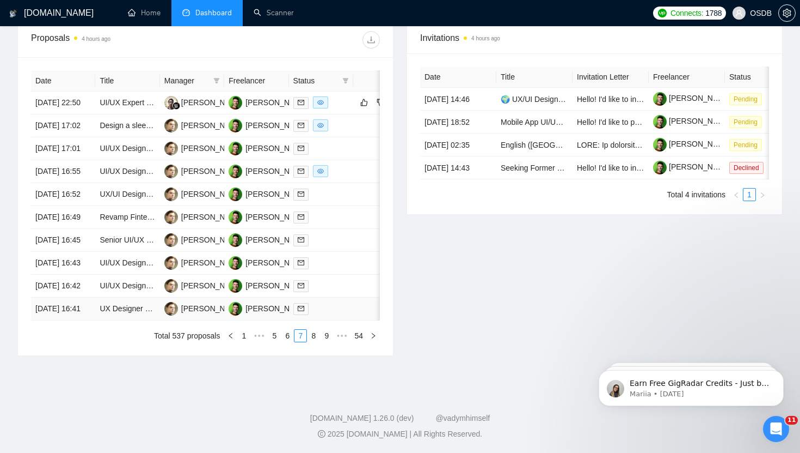
click at [77, 320] on td "[DATE] 16:41" at bounding box center [63, 308] width 64 height 23
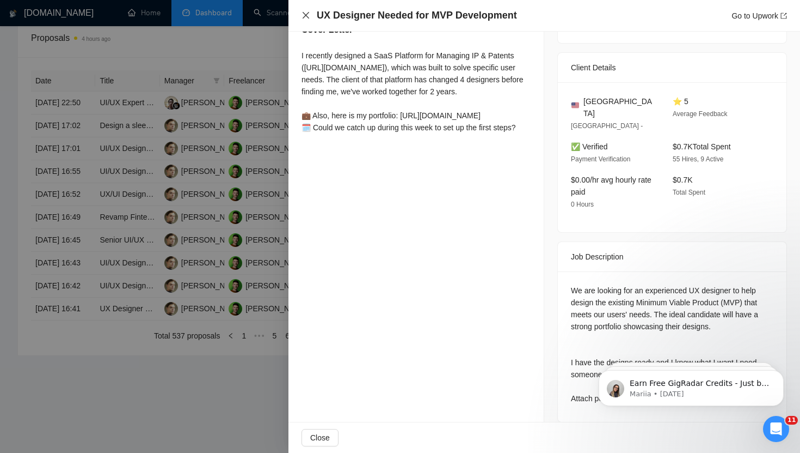
click at [304, 16] on icon "close" at bounding box center [306, 15] width 7 height 7
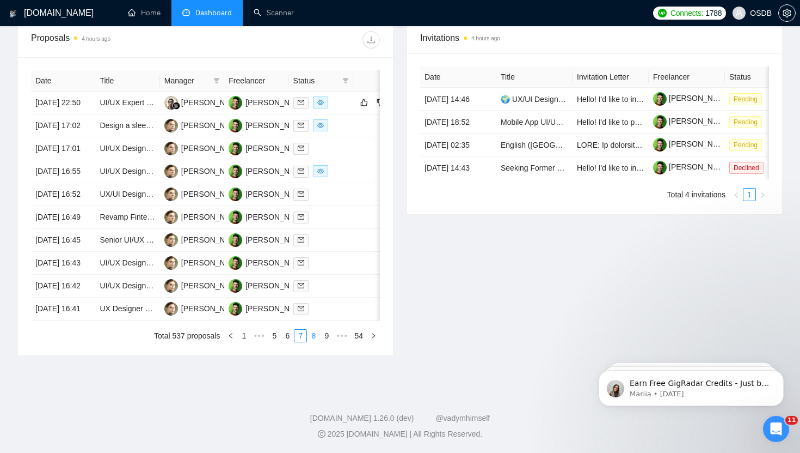
click at [309, 341] on link "8" at bounding box center [314, 335] width 12 height 12
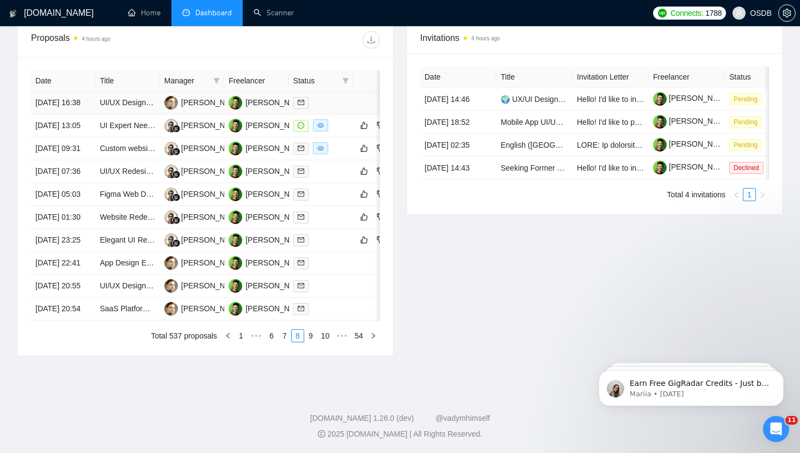
click at [77, 98] on td "[DATE] 16:38" at bounding box center [63, 102] width 64 height 23
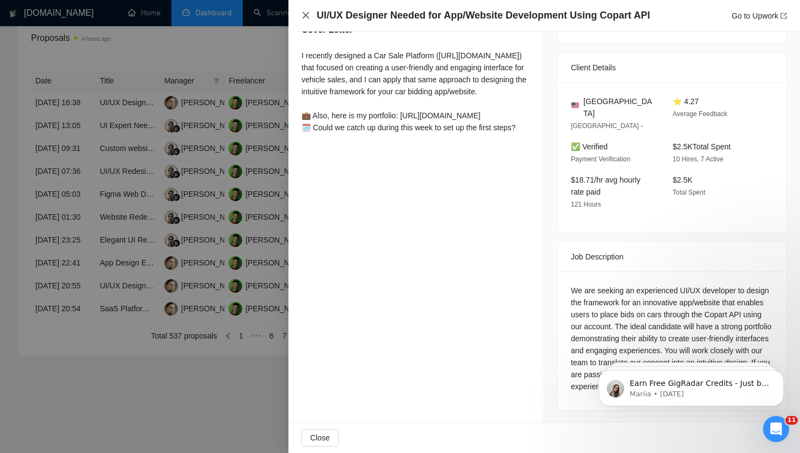
click at [308, 11] on icon "close" at bounding box center [306, 15] width 9 height 9
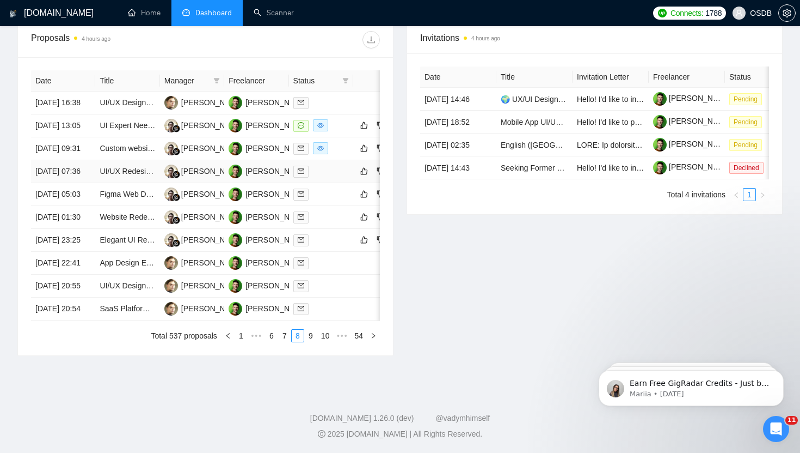
click at [76, 183] on td "[DATE] 07:36" at bounding box center [63, 171] width 64 height 23
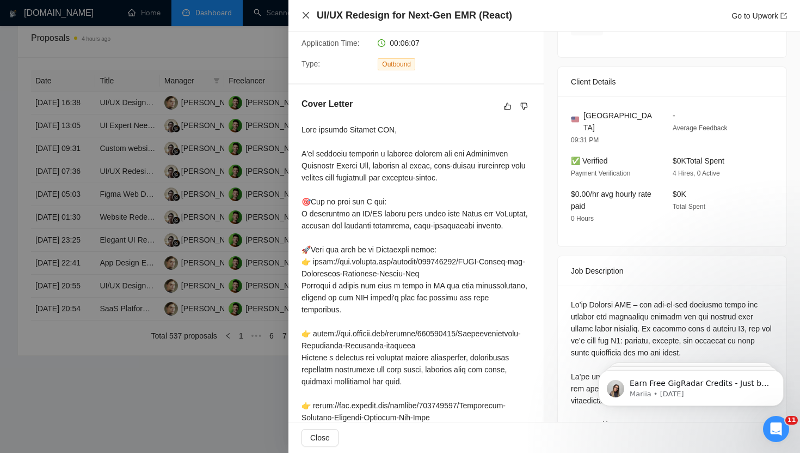
click at [306, 17] on icon "close" at bounding box center [306, 15] width 9 height 9
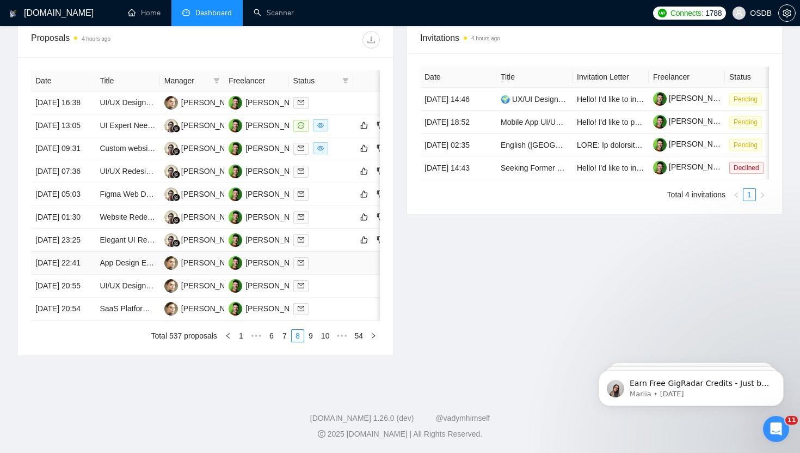
click at [65, 274] on td "[DATE] 22:41" at bounding box center [63, 263] width 64 height 23
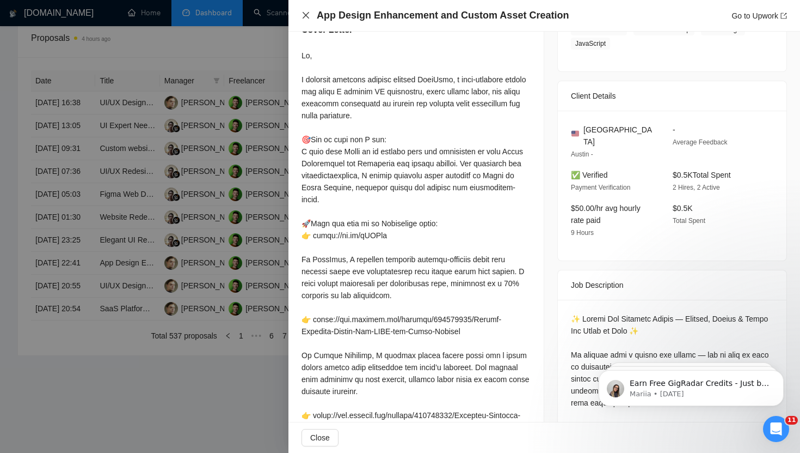
click at [306, 15] on icon "close" at bounding box center [306, 15] width 7 height 7
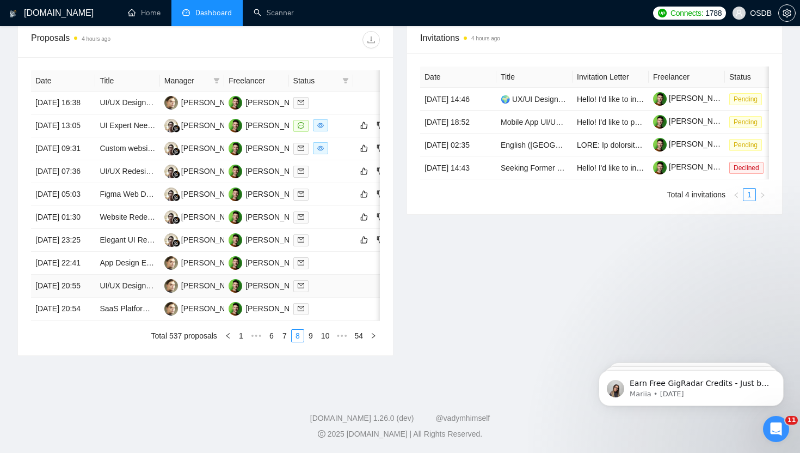
click at [83, 297] on td "[DATE] 20:55" at bounding box center [63, 285] width 64 height 23
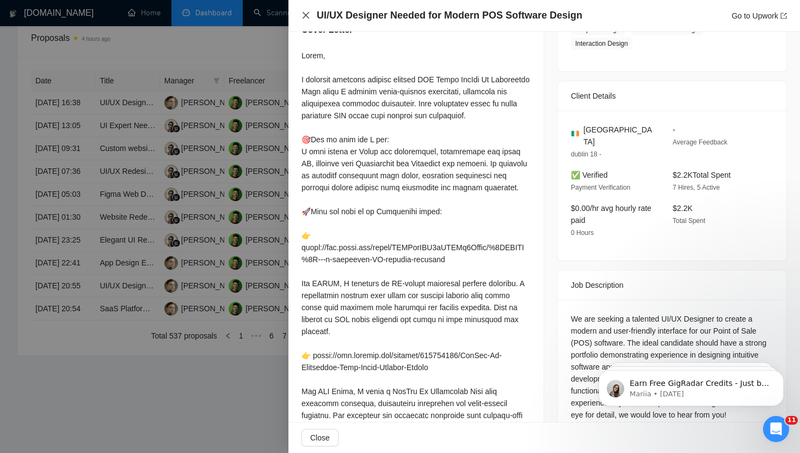
click at [305, 17] on icon "close" at bounding box center [306, 15] width 9 height 9
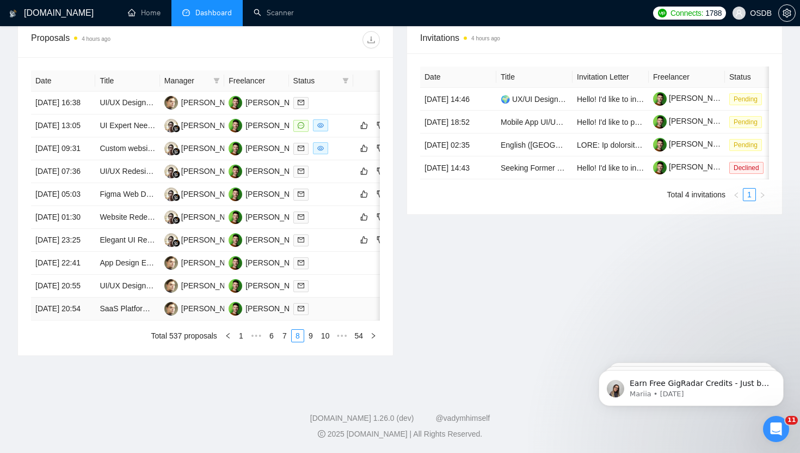
click at [82, 320] on td "[DATE] 20:54" at bounding box center [63, 308] width 64 height 23
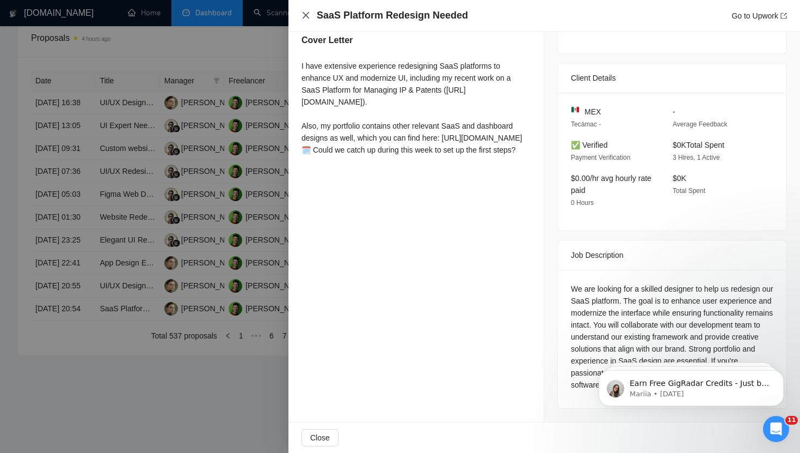
click at [302, 13] on icon "close" at bounding box center [306, 15] width 9 height 9
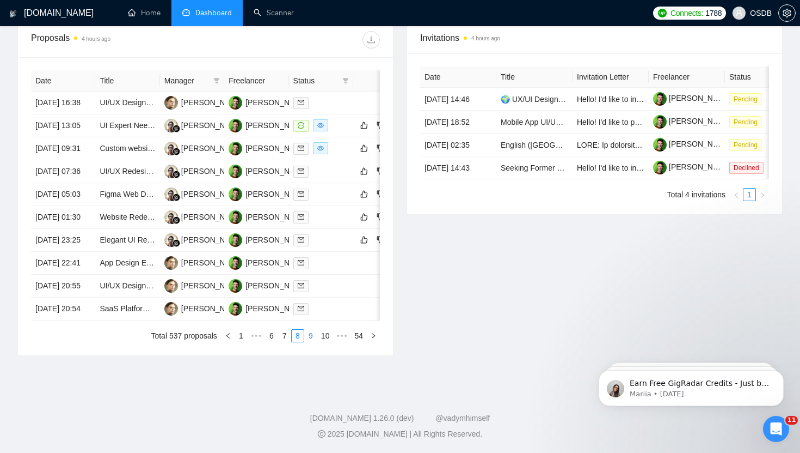
click at [305, 341] on link "9" at bounding box center [311, 335] width 12 height 12
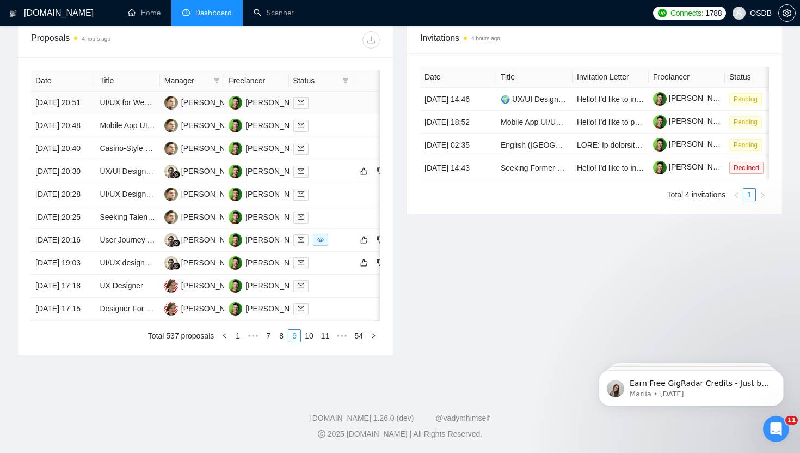
click at [84, 97] on td "[DATE] 20:51" at bounding box center [63, 102] width 64 height 23
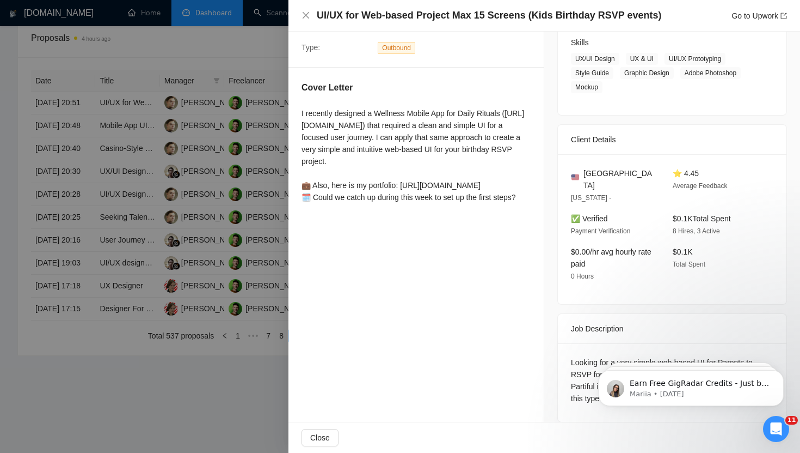
click at [303, 21] on div "UI/UX for Web-based Project Max 15 Screens (Kids Birthday RSVP events) Go to Up…" at bounding box center [545, 16] width 486 height 14
click at [307, 20] on icon "close" at bounding box center [306, 15] width 9 height 9
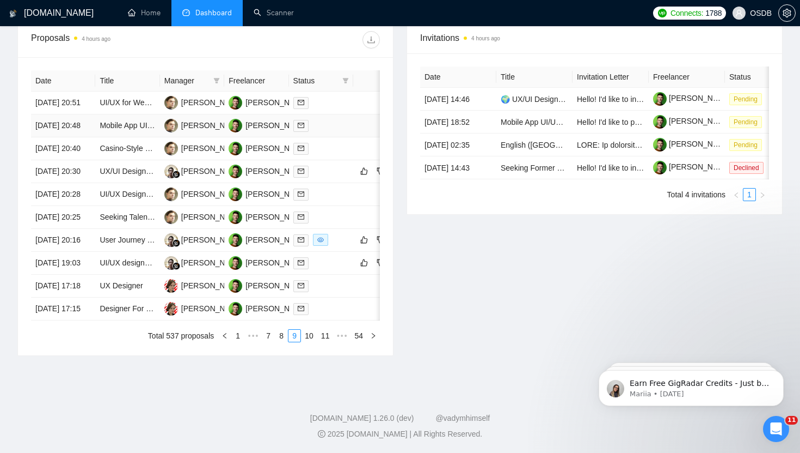
click at [74, 130] on td "[DATE] 20:48" at bounding box center [63, 125] width 64 height 23
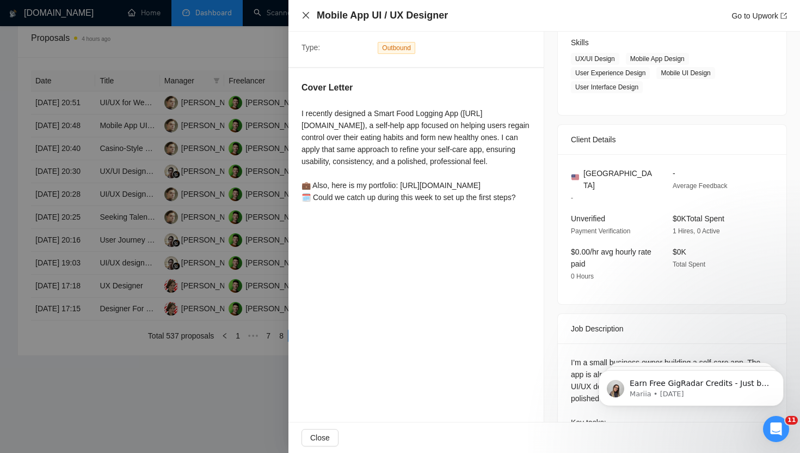
click at [305, 16] on icon "close" at bounding box center [306, 15] width 7 height 7
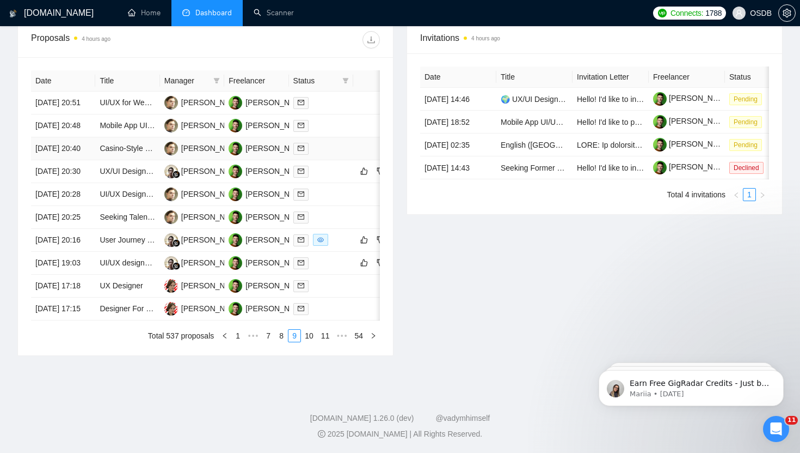
click at [76, 160] on td "[DATE] 20:40" at bounding box center [63, 148] width 64 height 23
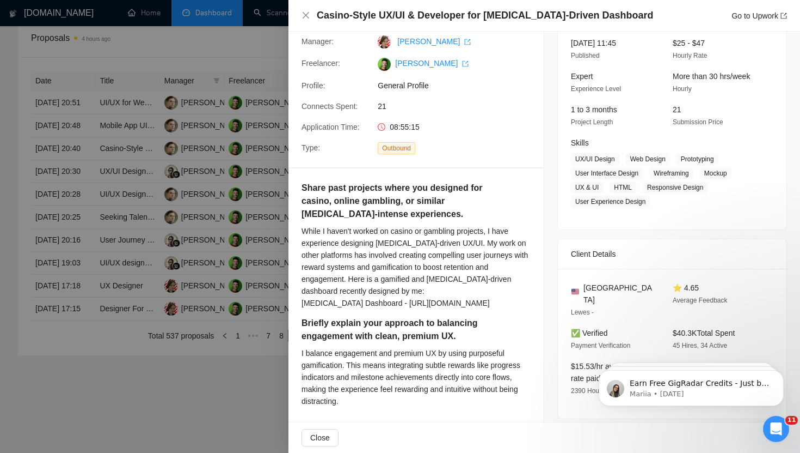
scroll to position [0, 0]
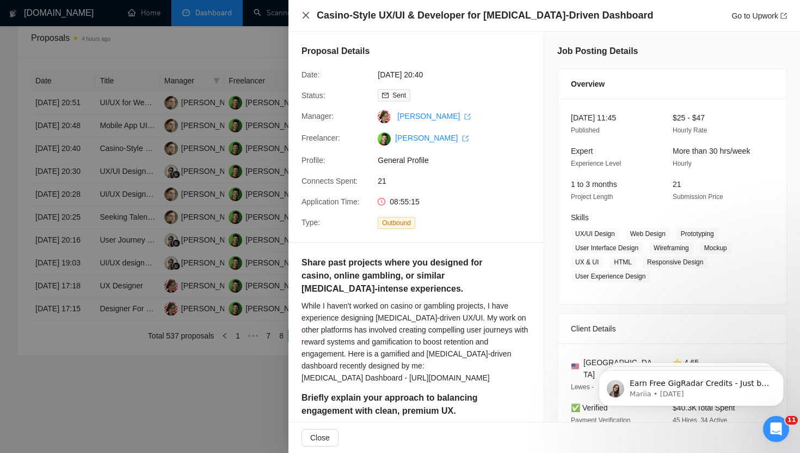
click at [306, 14] on icon "close" at bounding box center [306, 15] width 9 height 9
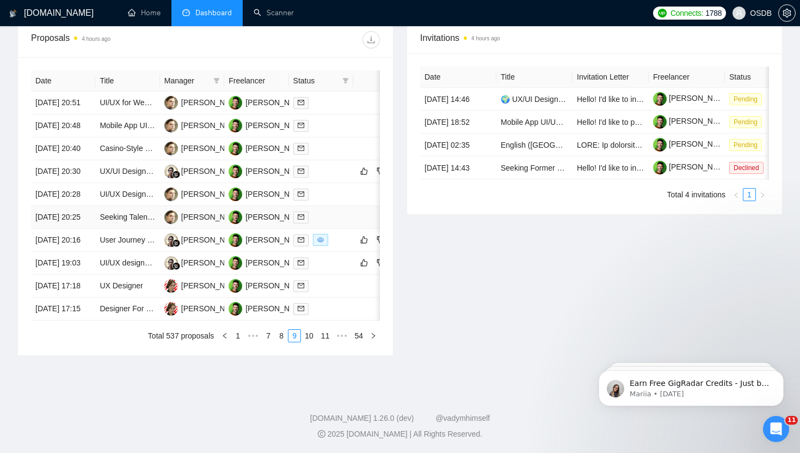
click at [68, 229] on td "[DATE] 20:25" at bounding box center [63, 217] width 64 height 23
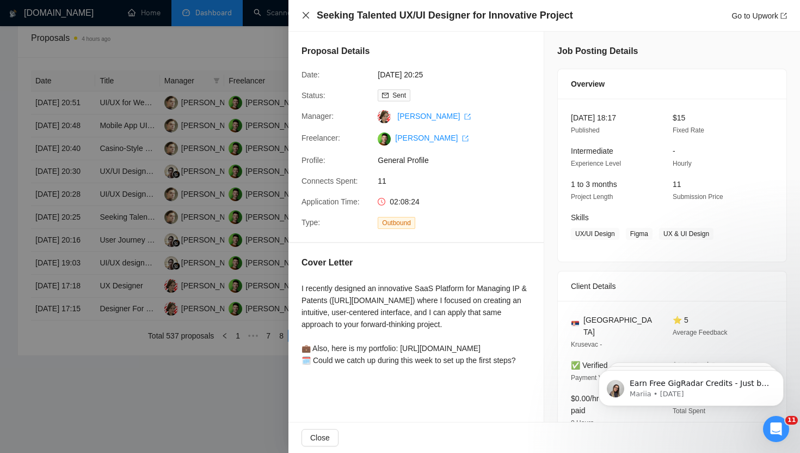
click at [307, 14] on icon "close" at bounding box center [306, 15] width 9 height 9
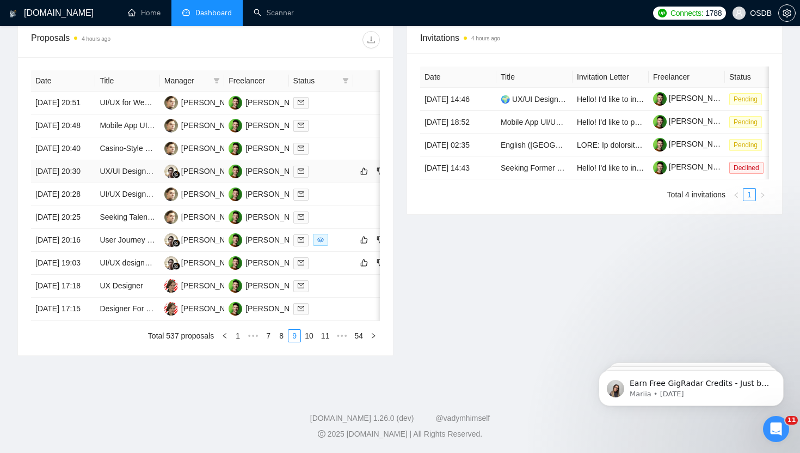
click at [83, 183] on td "[DATE] 20:30" at bounding box center [63, 171] width 64 height 23
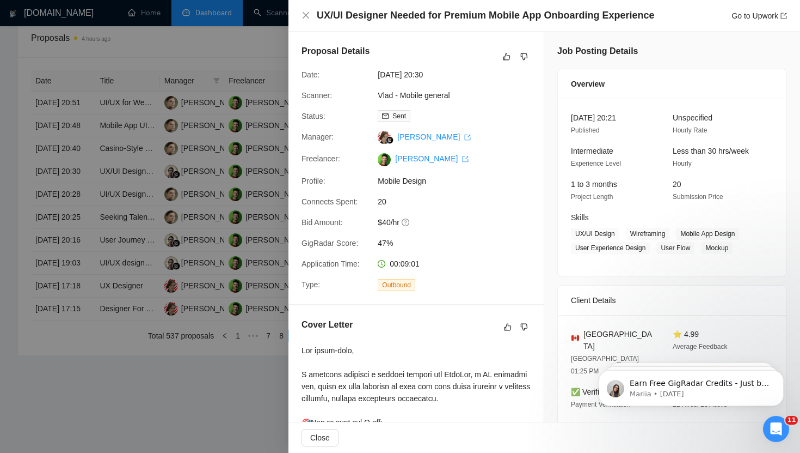
click at [305, 10] on div "UX/UI Designer Needed for Premium Mobile App Onboarding Experience Go to Upwork" at bounding box center [545, 16] width 486 height 14
click at [304, 16] on icon "close" at bounding box center [306, 15] width 7 height 7
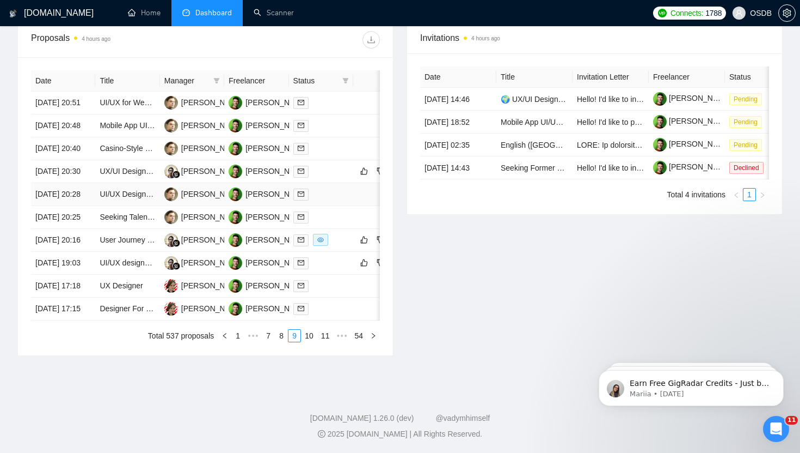
click at [77, 206] on td "[DATE] 20:28" at bounding box center [63, 194] width 64 height 23
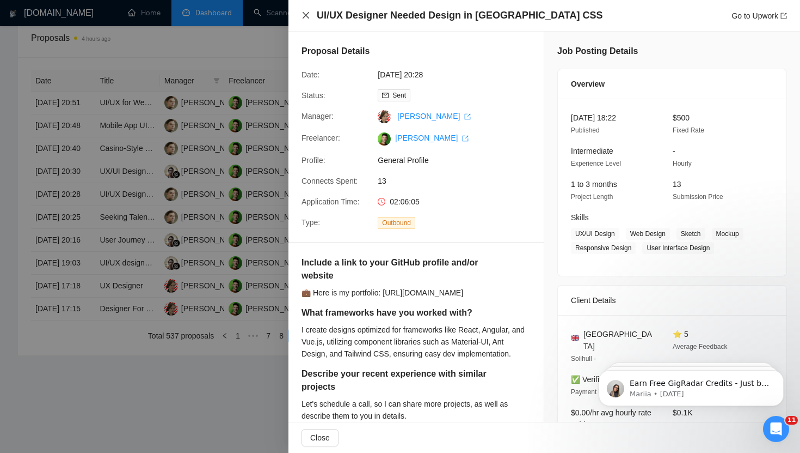
click at [308, 16] on icon "close" at bounding box center [306, 15] width 9 height 9
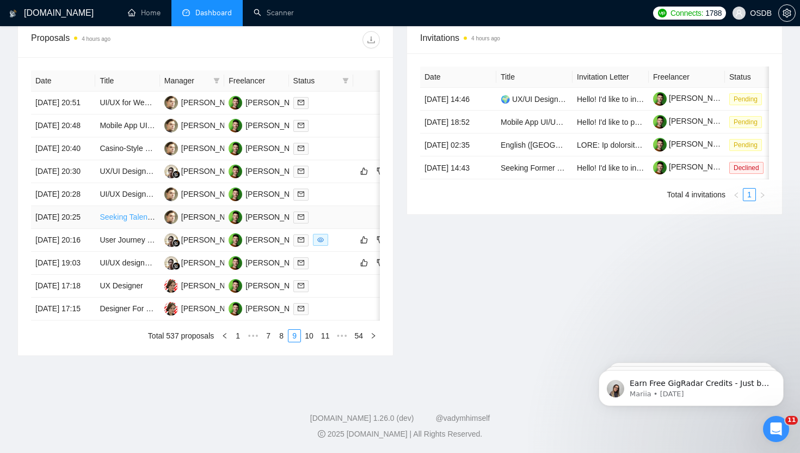
click at [105, 221] on link "Seeking Talented UX/UI Designer for Innovative Project" at bounding box center [193, 216] width 187 height 9
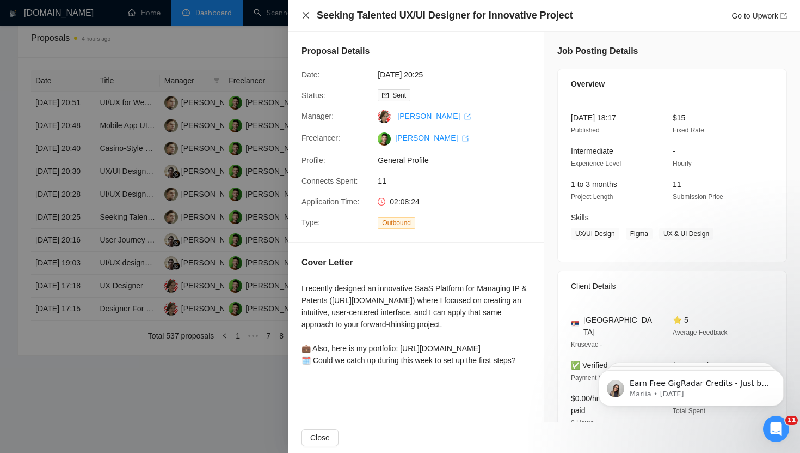
click at [305, 16] on icon "close" at bounding box center [306, 15] width 9 height 9
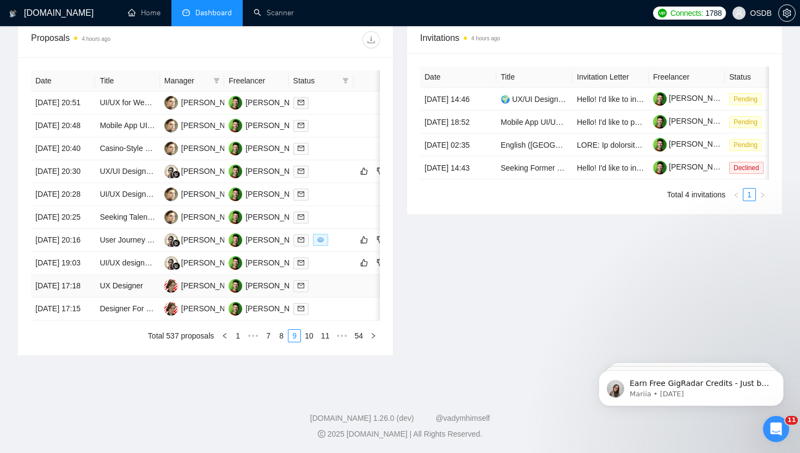
click at [85, 297] on td "[DATE] 17:18" at bounding box center [63, 285] width 64 height 23
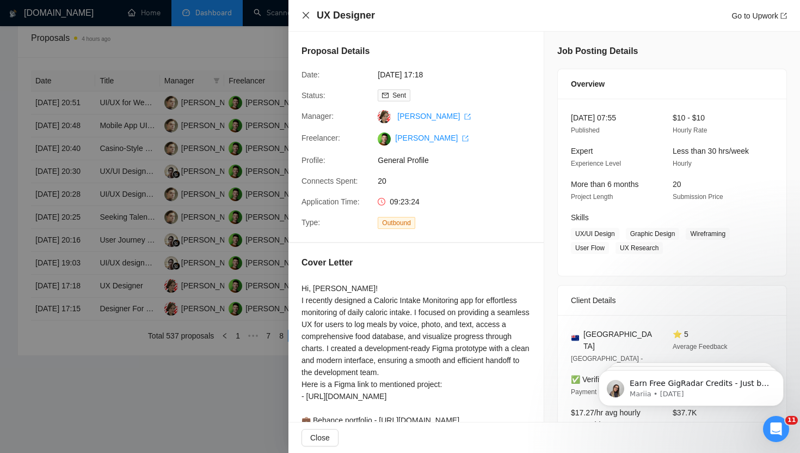
click at [304, 11] on icon "close" at bounding box center [306, 15] width 9 height 9
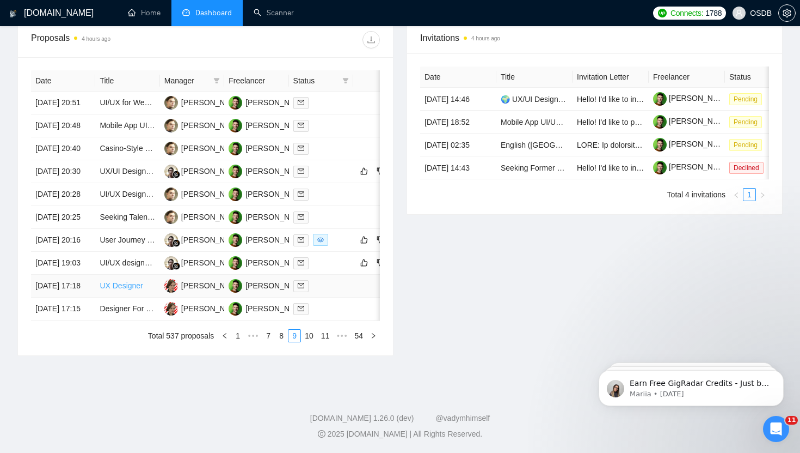
click at [125, 290] on link "UX Designer" at bounding box center [121, 285] width 43 height 9
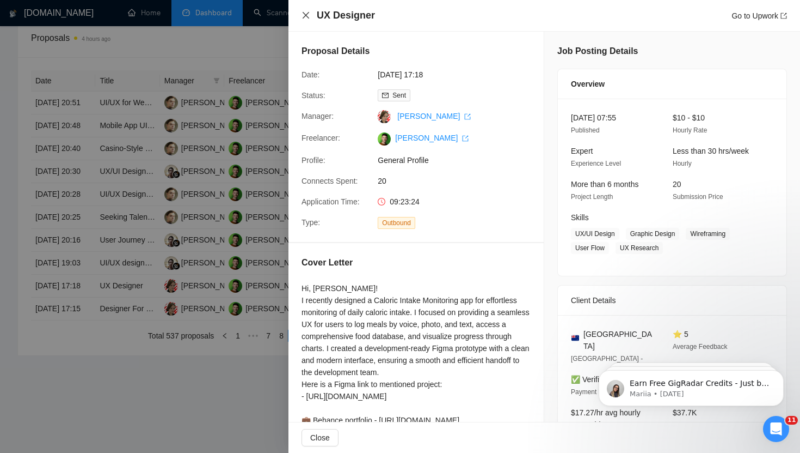
click at [304, 14] on icon "close" at bounding box center [306, 15] width 7 height 7
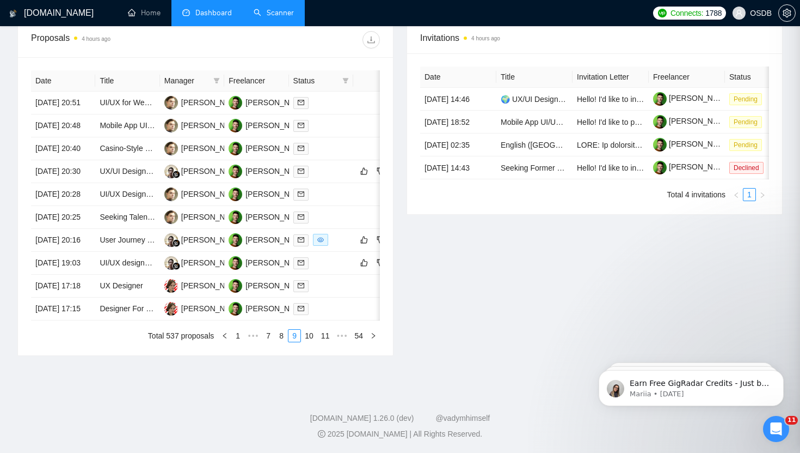
click at [279, 10] on link "Scanner" at bounding box center [274, 12] width 40 height 9
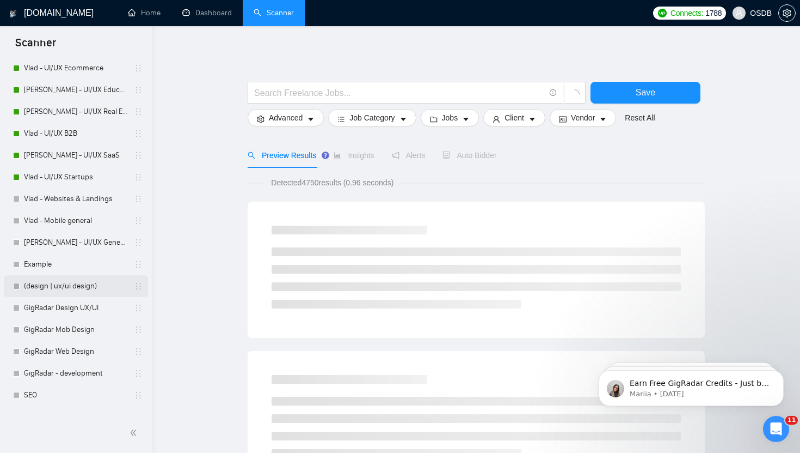
scroll to position [156, 0]
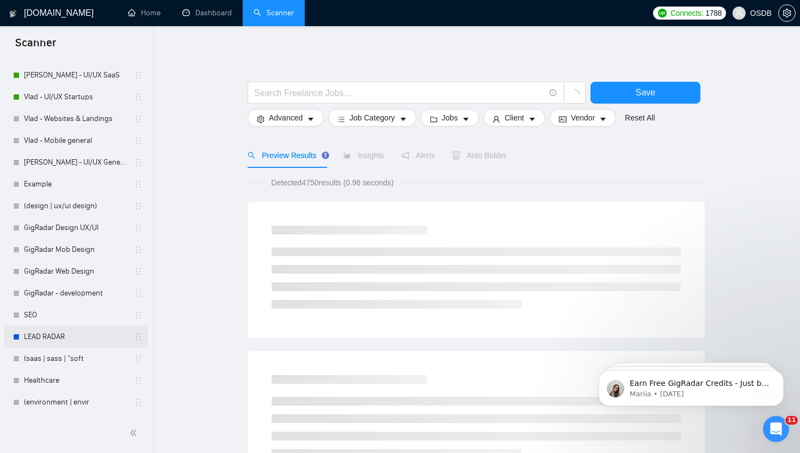
click at [66, 337] on link "LEAD RADAR" at bounding box center [75, 337] width 103 height 22
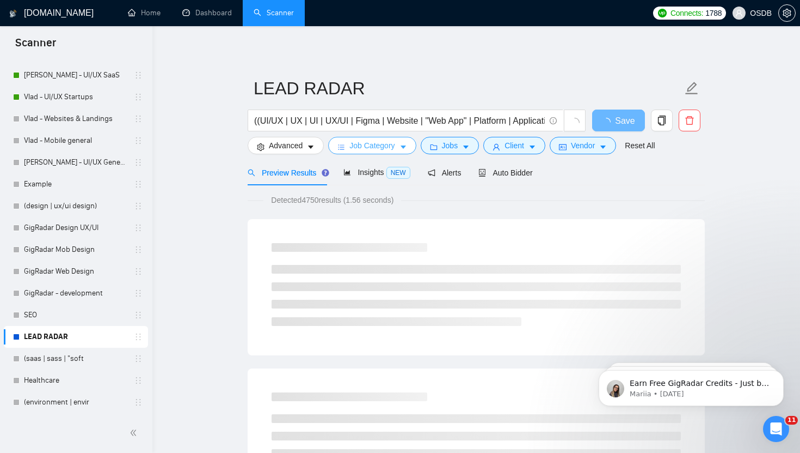
click at [370, 146] on span "Job Category" at bounding box center [372, 145] width 45 height 12
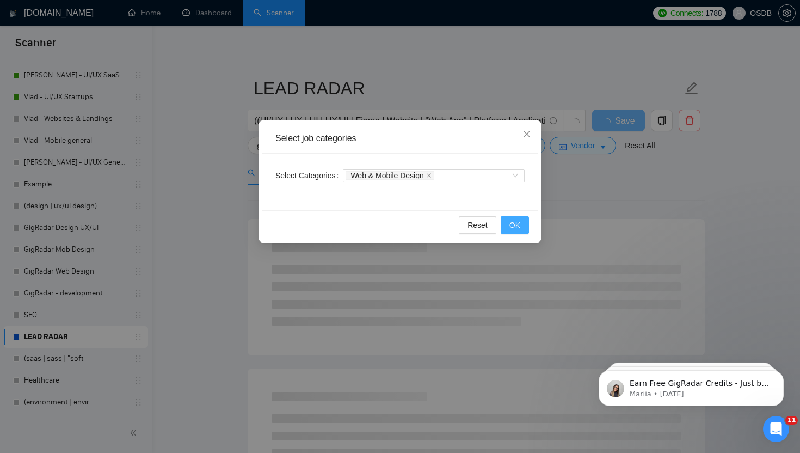
click at [517, 224] on span "OK" at bounding box center [515, 225] width 11 height 12
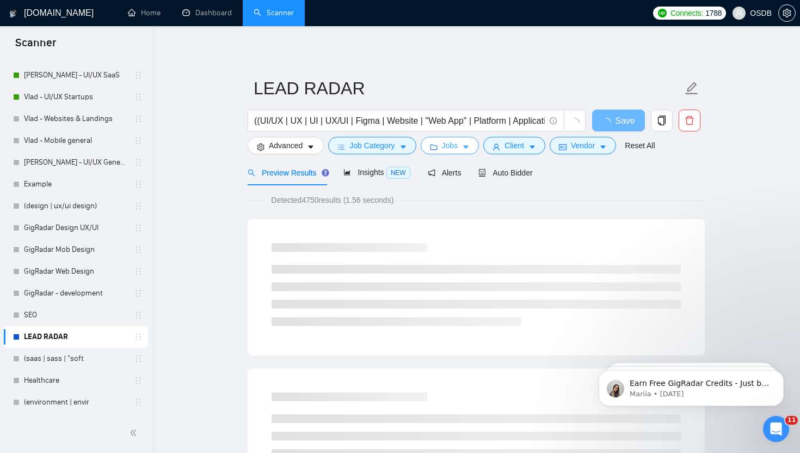
click at [444, 142] on button "Jobs" at bounding box center [450, 145] width 59 height 17
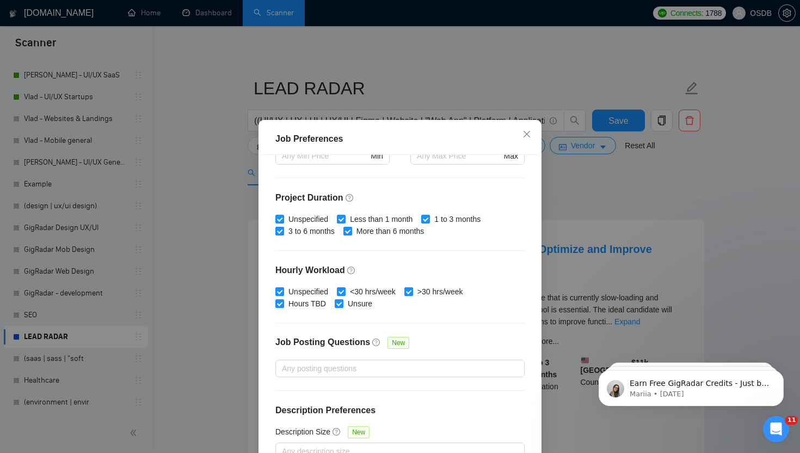
scroll to position [67, 0]
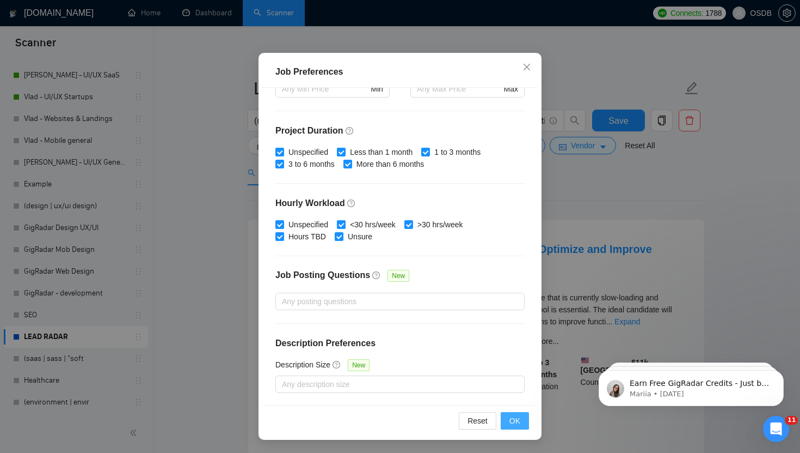
click at [516, 424] on span "OK" at bounding box center [515, 420] width 11 height 12
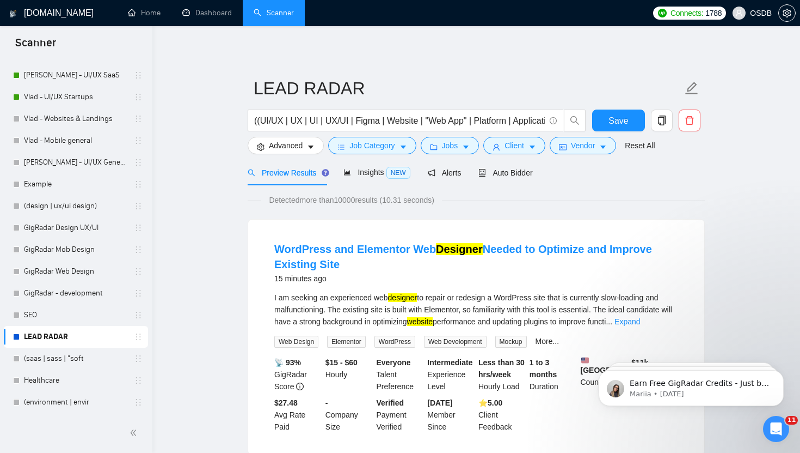
scroll to position [12, 0]
click at [506, 142] on button "Client" at bounding box center [515, 145] width 62 height 17
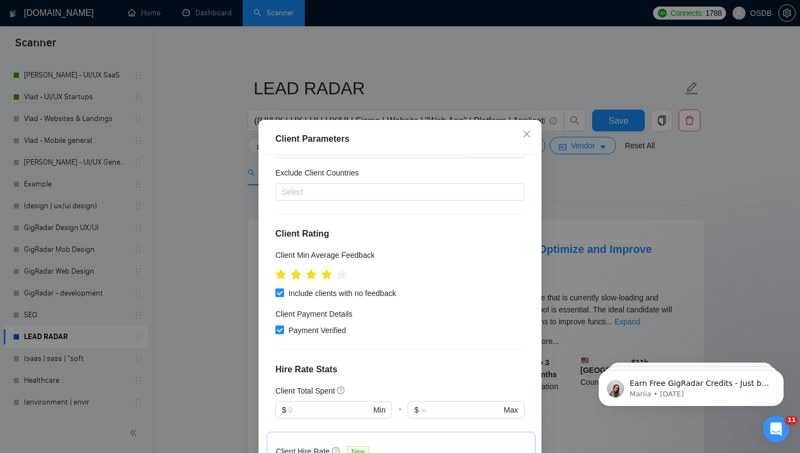
scroll to position [341, 0]
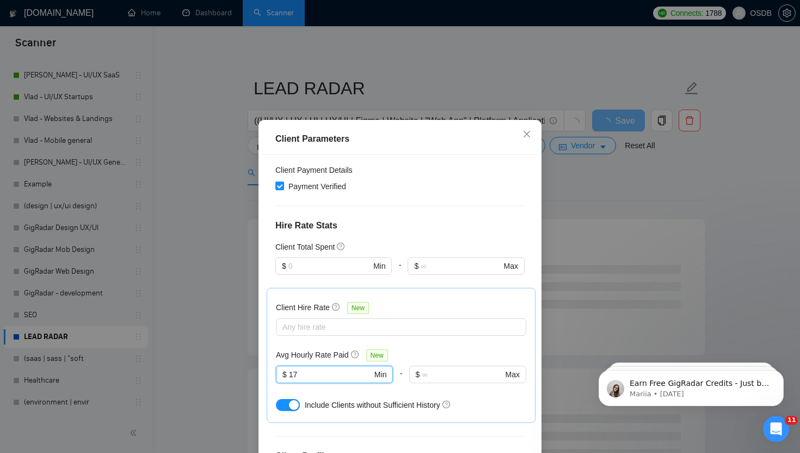
scroll to position [67, 0]
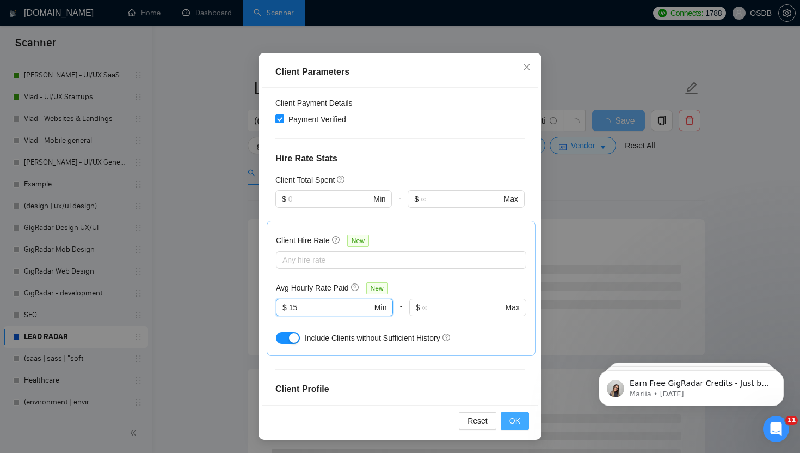
type input "15"
click at [514, 425] on span "OK" at bounding box center [515, 420] width 11 height 12
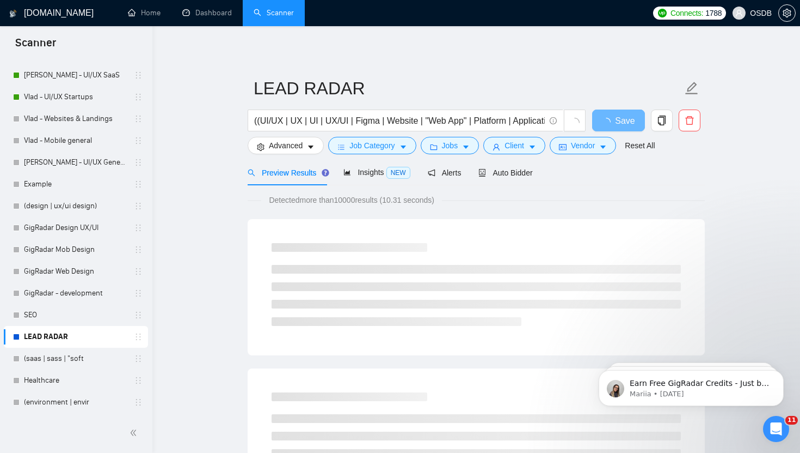
scroll to position [12, 0]
click at [579, 142] on span "Vendor" at bounding box center [583, 145] width 24 height 12
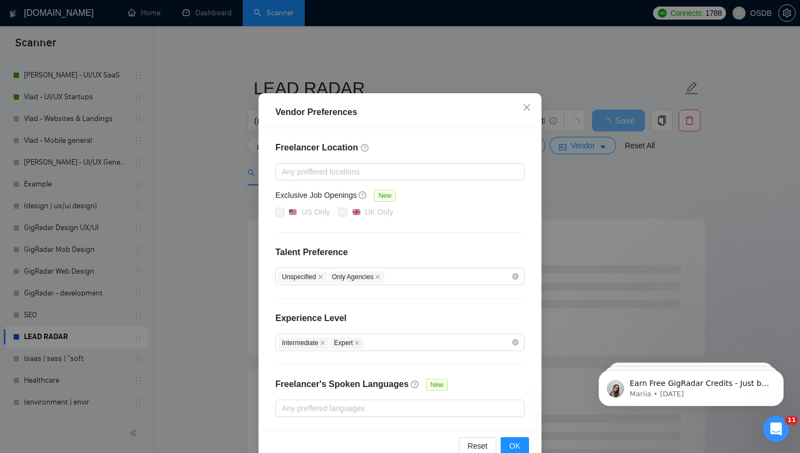
scroll to position [51, 0]
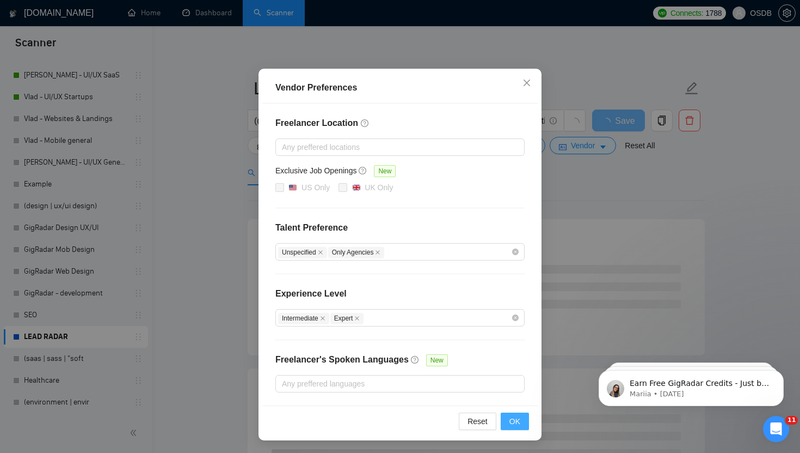
click at [510, 421] on span "OK" at bounding box center [515, 421] width 11 height 12
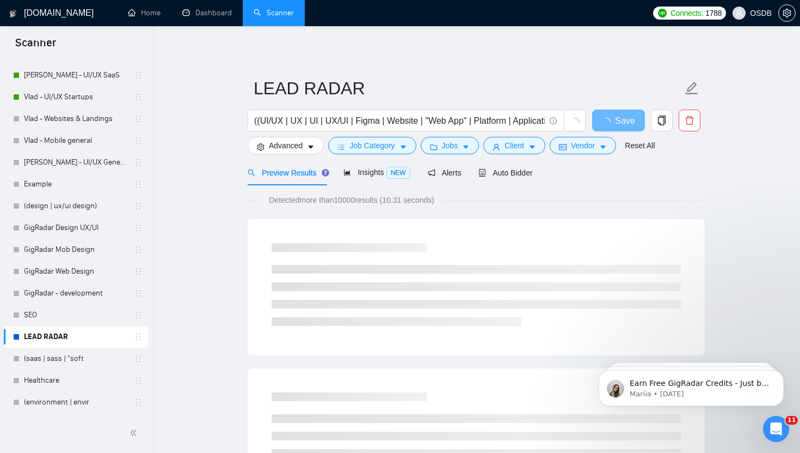
scroll to position [0, 0]
click at [311, 149] on icon "caret-down" at bounding box center [311, 147] width 8 height 8
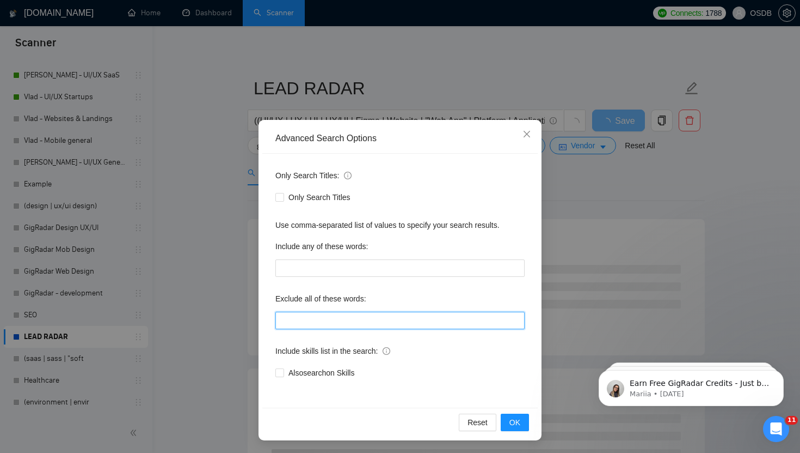
click at [336, 320] on input "text" at bounding box center [400, 319] width 249 height 17
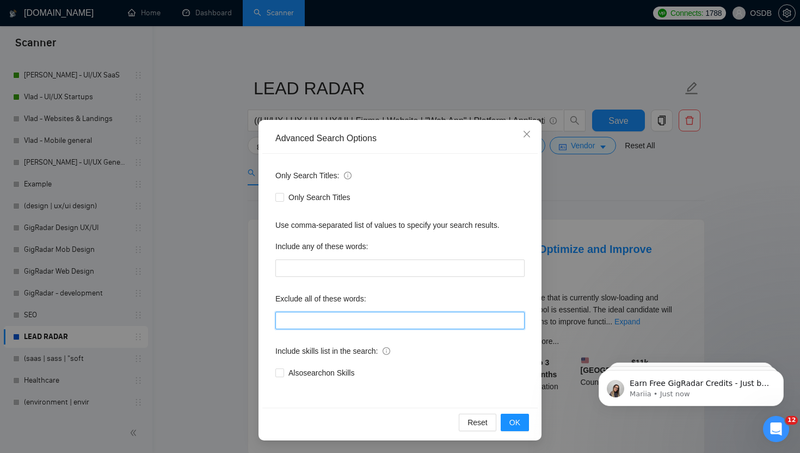
paste input ""2D Animation", "Character Design", Cinematography, Package, "Instructional Des…"
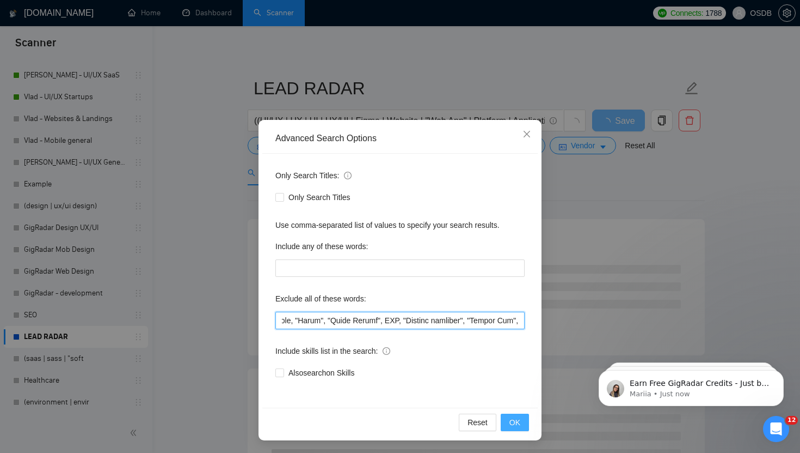
type input ""2D Animation", "Character Design", Cinematography, Package, "Instructional Des…"
click at [517, 421] on span "OK" at bounding box center [515, 422] width 11 height 12
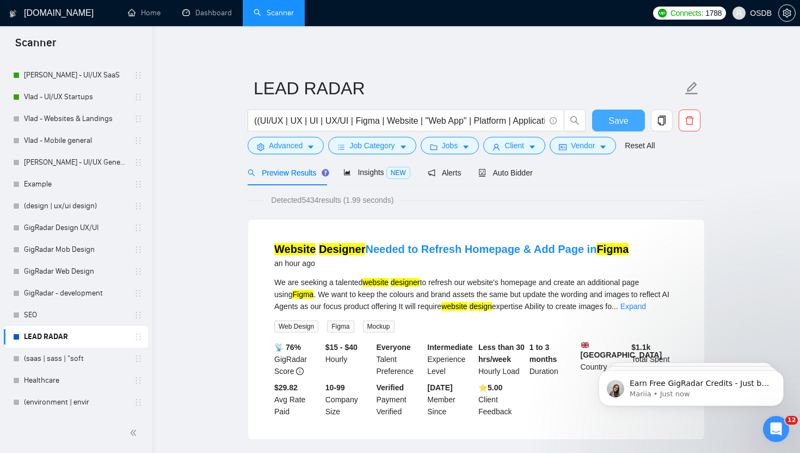
click at [599, 118] on button "Save" at bounding box center [618, 120] width 53 height 22
click at [513, 172] on span "Auto Bidder" at bounding box center [506, 172] width 54 height 9
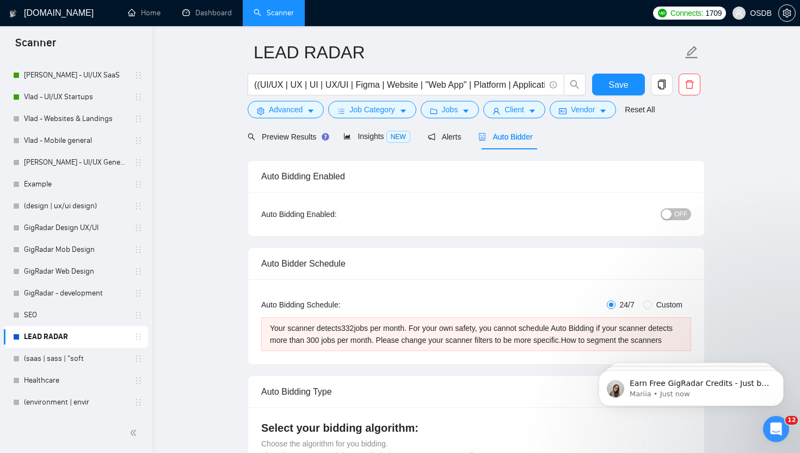
scroll to position [35, 0]
click at [445, 140] on span "Alerts" at bounding box center [445, 137] width 34 height 9
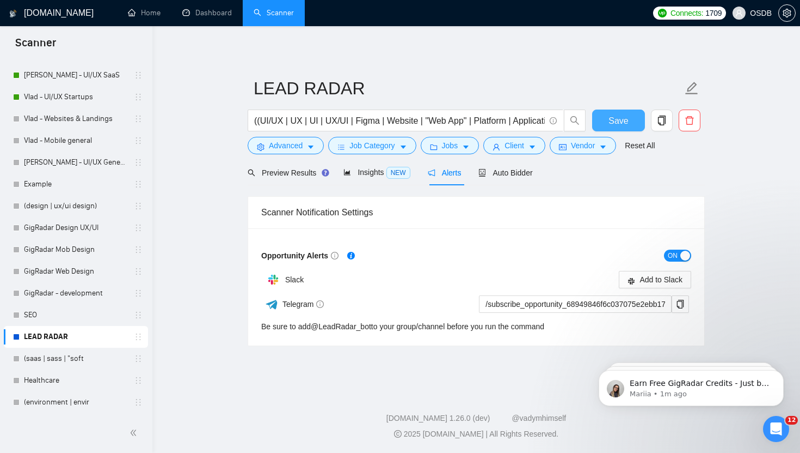
click at [605, 121] on button "Save" at bounding box center [618, 120] width 53 height 22
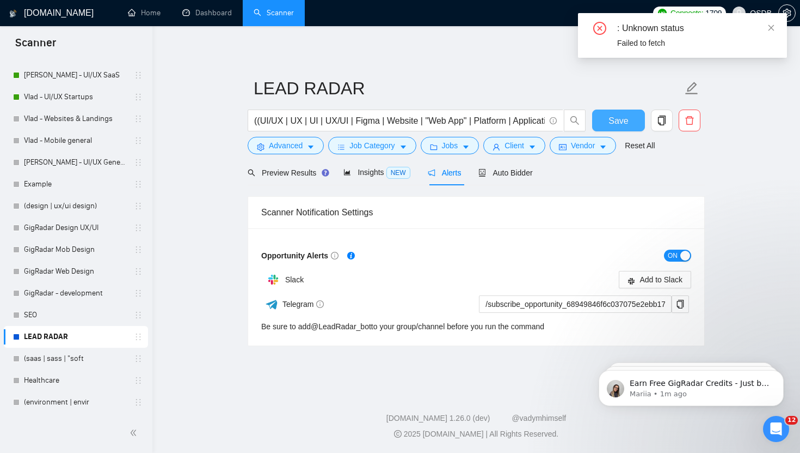
click at [605, 120] on button "Save" at bounding box center [618, 120] width 53 height 22
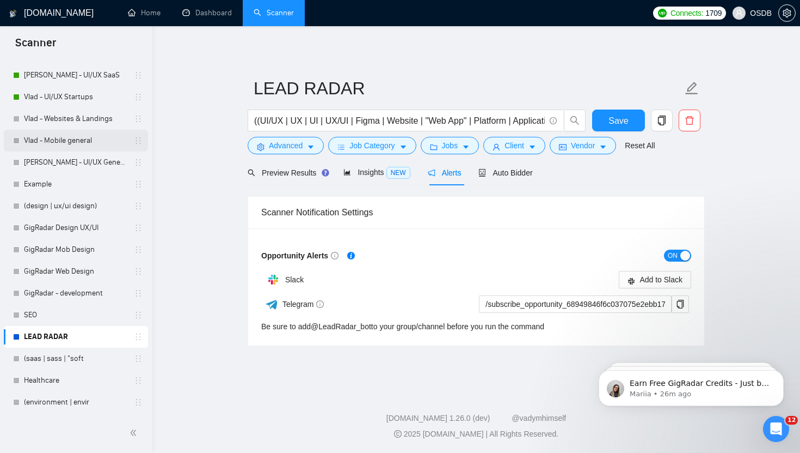
click at [72, 140] on link "Vlad - Mobile general" at bounding box center [75, 141] width 103 height 22
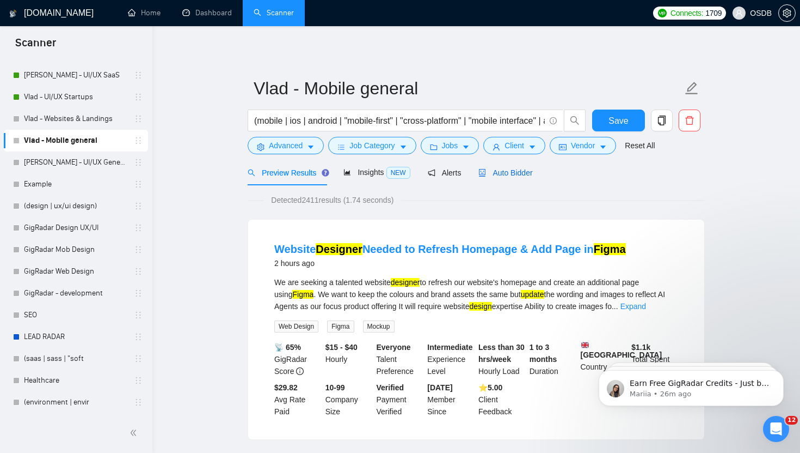
click at [516, 173] on span "Auto Bidder" at bounding box center [506, 172] width 54 height 9
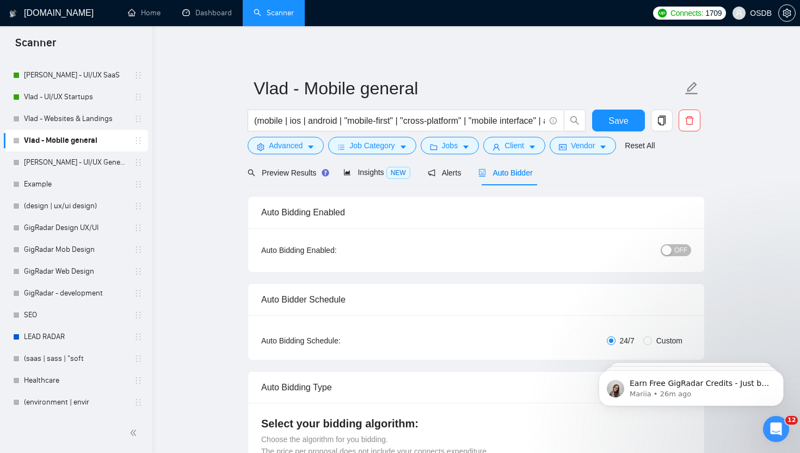
click at [674, 248] on button "OFF" at bounding box center [676, 250] width 30 height 12
click at [623, 114] on span "Save" at bounding box center [619, 121] width 20 height 14
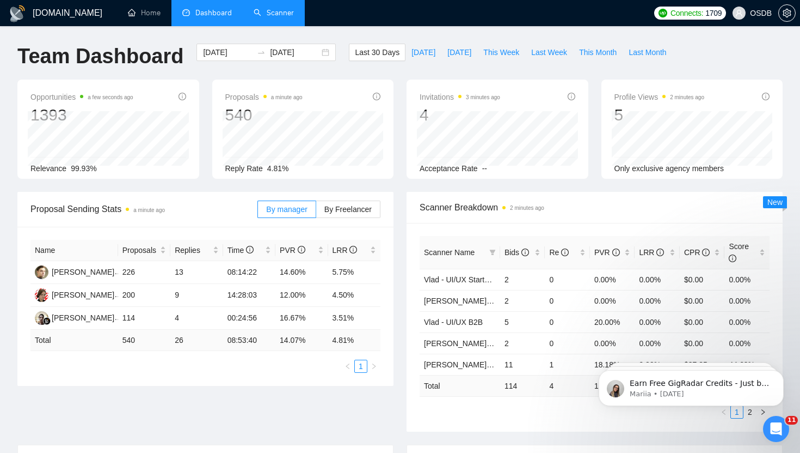
click at [262, 15] on link "Scanner" at bounding box center [274, 12] width 40 height 9
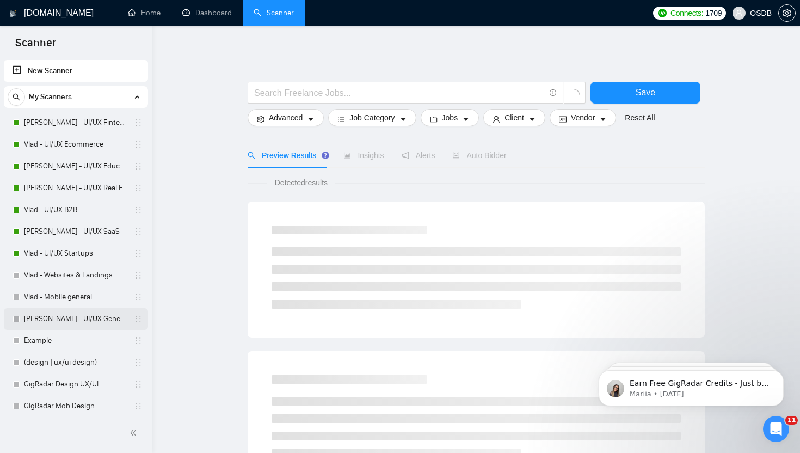
click at [83, 312] on link "[PERSON_NAME] - UI/UX General" at bounding box center [75, 319] width 103 height 22
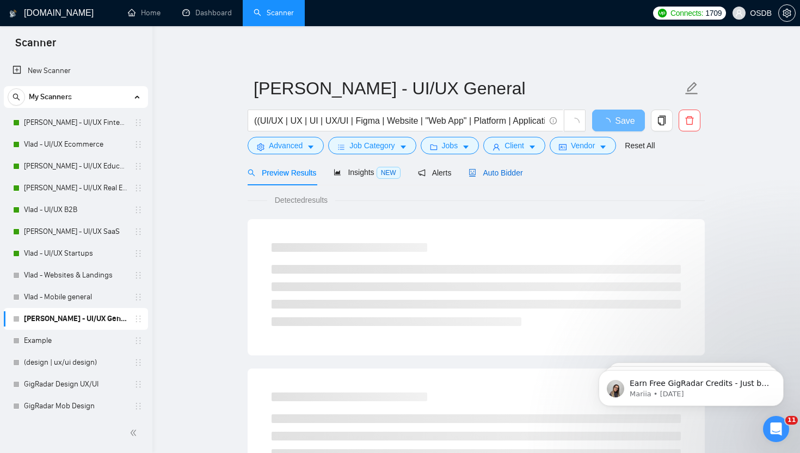
click at [496, 176] on span "Auto Bidder" at bounding box center [496, 172] width 54 height 9
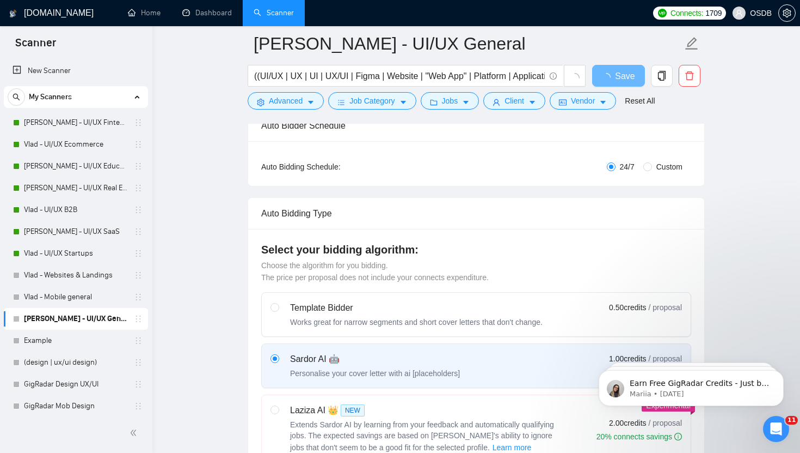
scroll to position [126, 0]
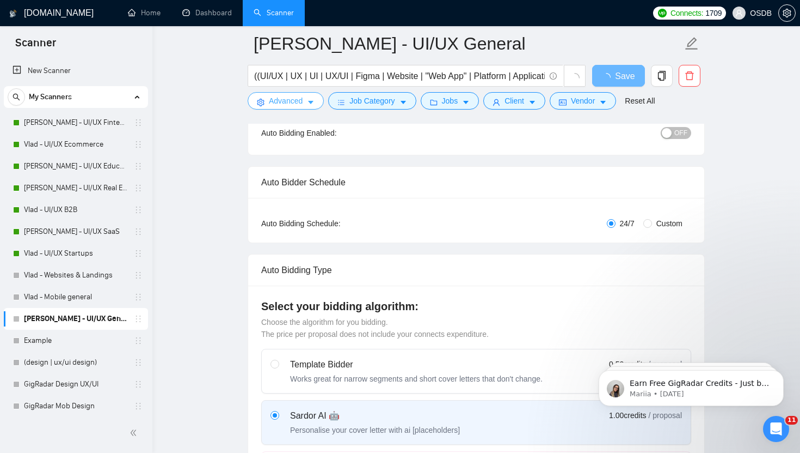
click at [304, 99] on button "Advanced" at bounding box center [286, 100] width 76 height 17
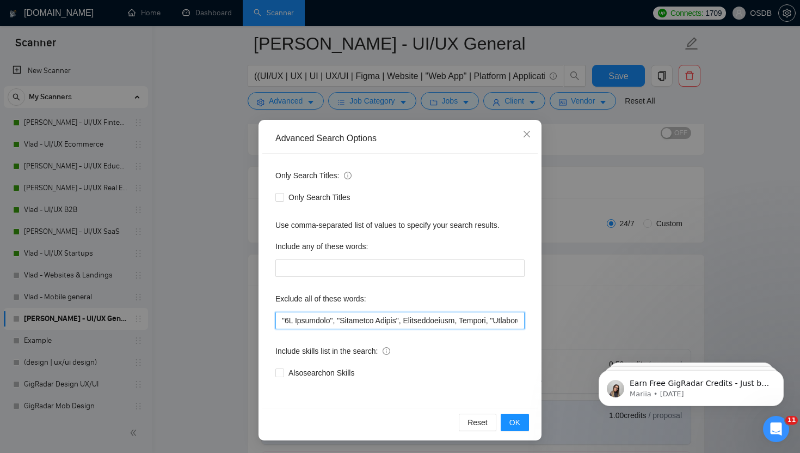
click at [310, 323] on input "text" at bounding box center [400, 319] width 249 height 17
